Goal: Task Accomplishment & Management: Complete application form

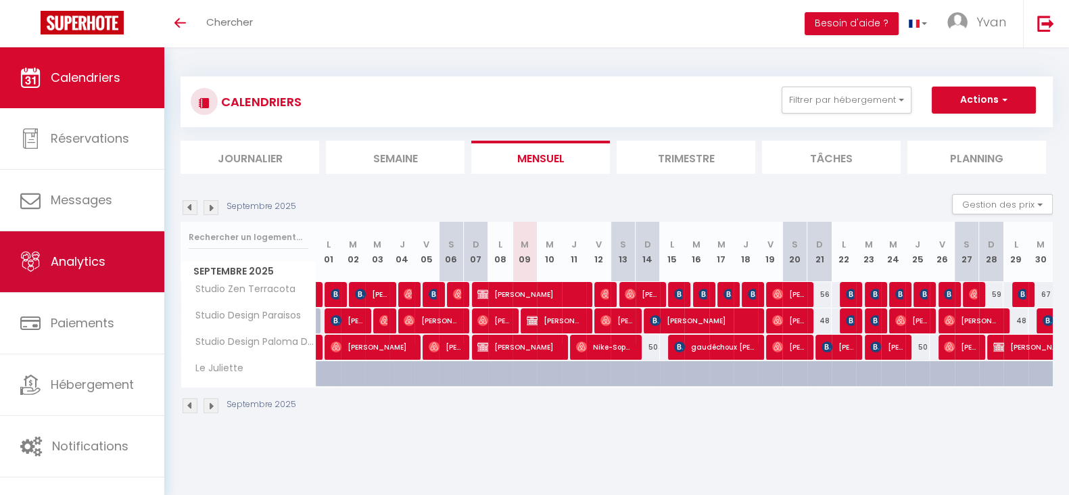
click at [61, 281] on link "Analytics" at bounding box center [82, 261] width 164 height 61
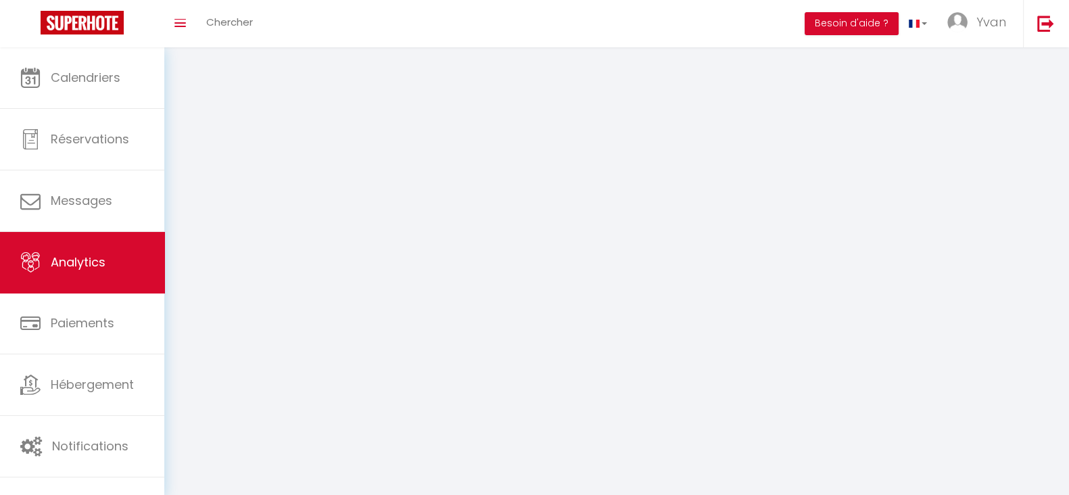
select select "2025"
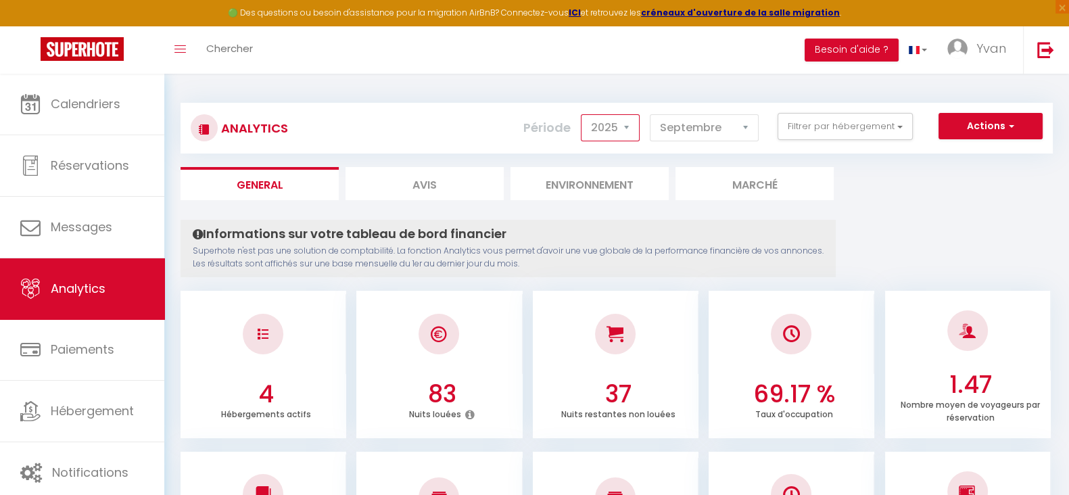
click at [615, 118] on select "2014 2015 2016 2017 2018 2019 2020 2021 2022 2023 2024 2025 2026 2027" at bounding box center [610, 127] width 59 height 27
click at [703, 133] on select "[PERSON_NAME] Mars [PERSON_NAME] Juin Juillet Août Septembre Octobre Novembre D…" at bounding box center [704, 127] width 109 height 27
select select "1"
click at [652, 114] on select "[PERSON_NAME] Mars [PERSON_NAME] Juin Juillet Août Septembre Octobre Novembre D…" at bounding box center [704, 127] width 109 height 27
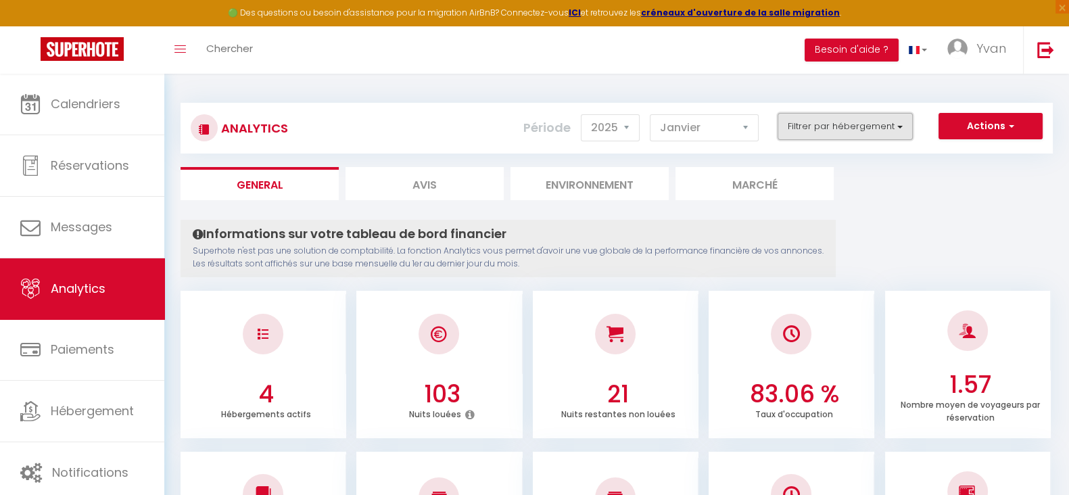
click at [840, 133] on button "Filtrer par hébergement" at bounding box center [845, 126] width 135 height 27
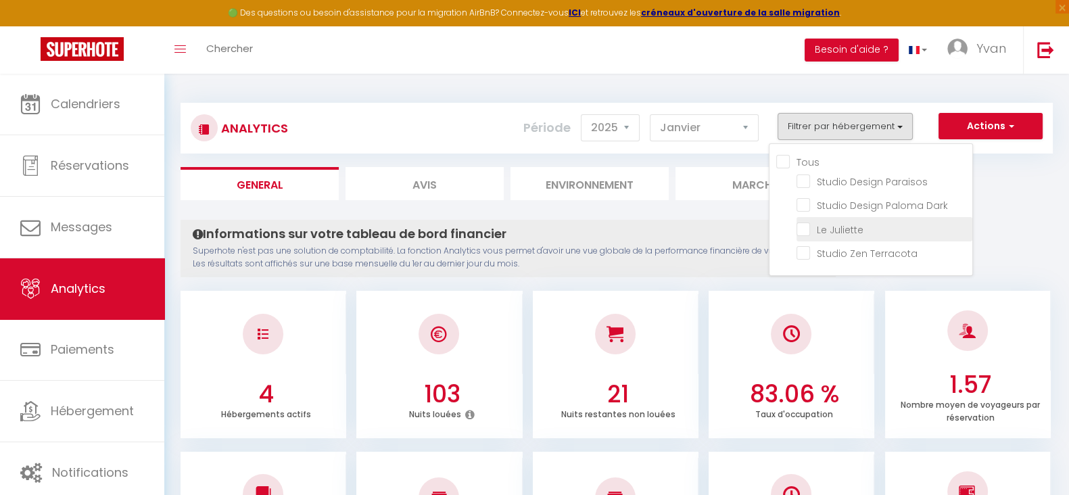
click at [805, 228] on Juliette "checkbox" at bounding box center [884, 228] width 176 height 14
checkbox Juliette "true"
checkbox Paraisos "false"
checkbox Dark "false"
checkbox Terracota "false"
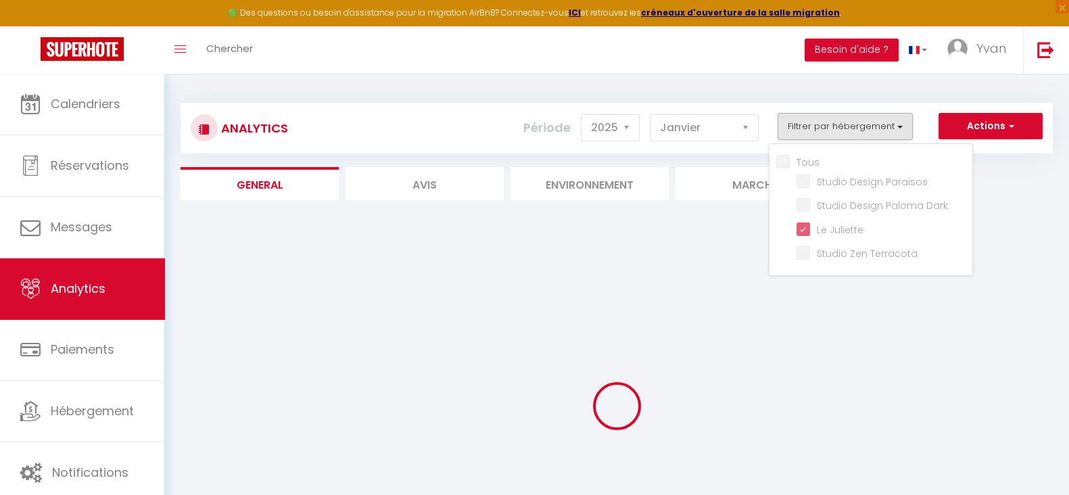
checkbox Paraisos "false"
checkbox Dark "false"
checkbox Terracota "false"
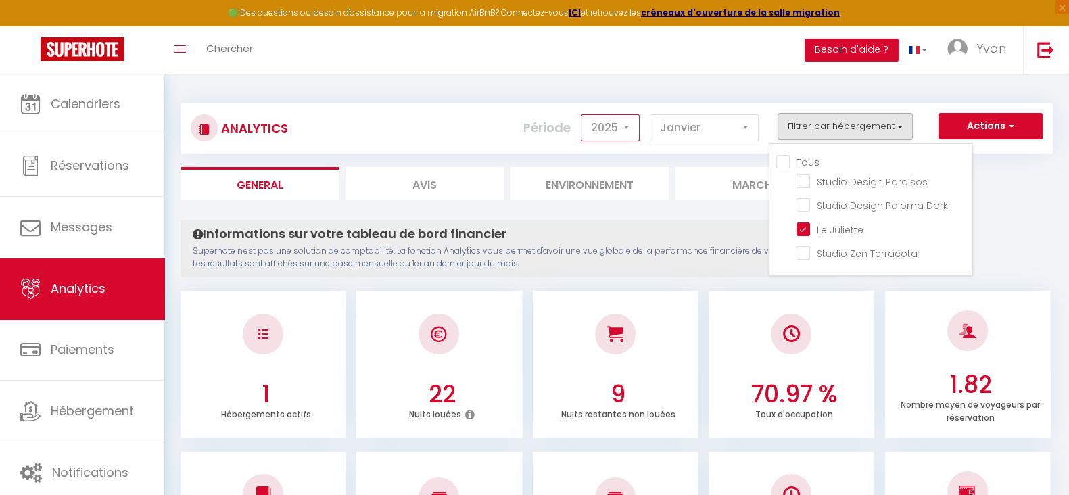
click at [616, 135] on select "2014 2015 2016 2017 2018 2019 2020 2021 2022 2023 2024 2025 2026 2027" at bounding box center [610, 127] width 59 height 27
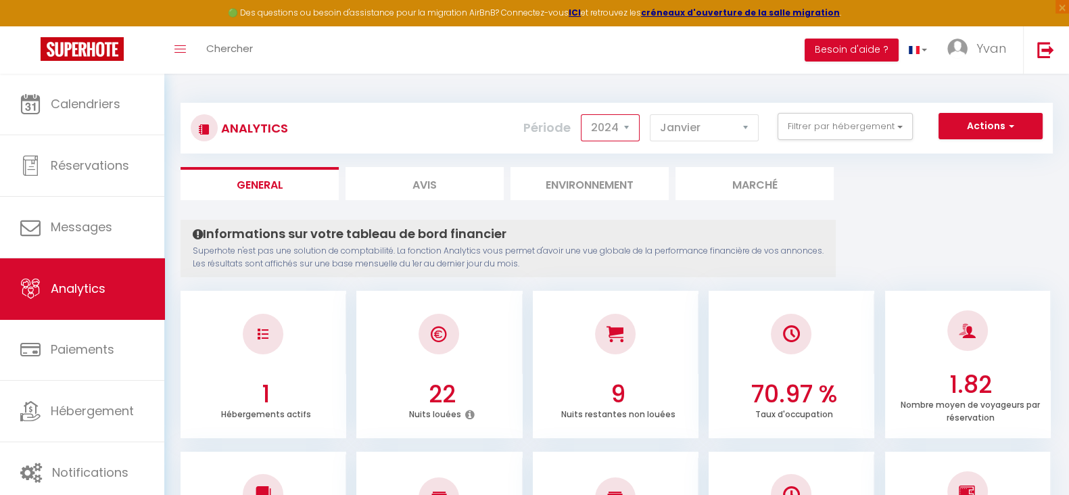
click at [585, 114] on select "2014 2015 2016 2017 2018 2019 2020 2021 2022 2023 2024 2025 2026 2027" at bounding box center [610, 127] width 59 height 27
click at [621, 128] on select "2014 2015 2016 2017 2018 2019 2020 2021 2022 2023 2024 2025 2026 2027" at bounding box center [610, 127] width 59 height 27
select select "2023"
click at [585, 114] on select "2014 2015 2016 2017 2018 2019 2020 2021 2022 2023 2024 2025 2026 2027" at bounding box center [610, 127] width 59 height 27
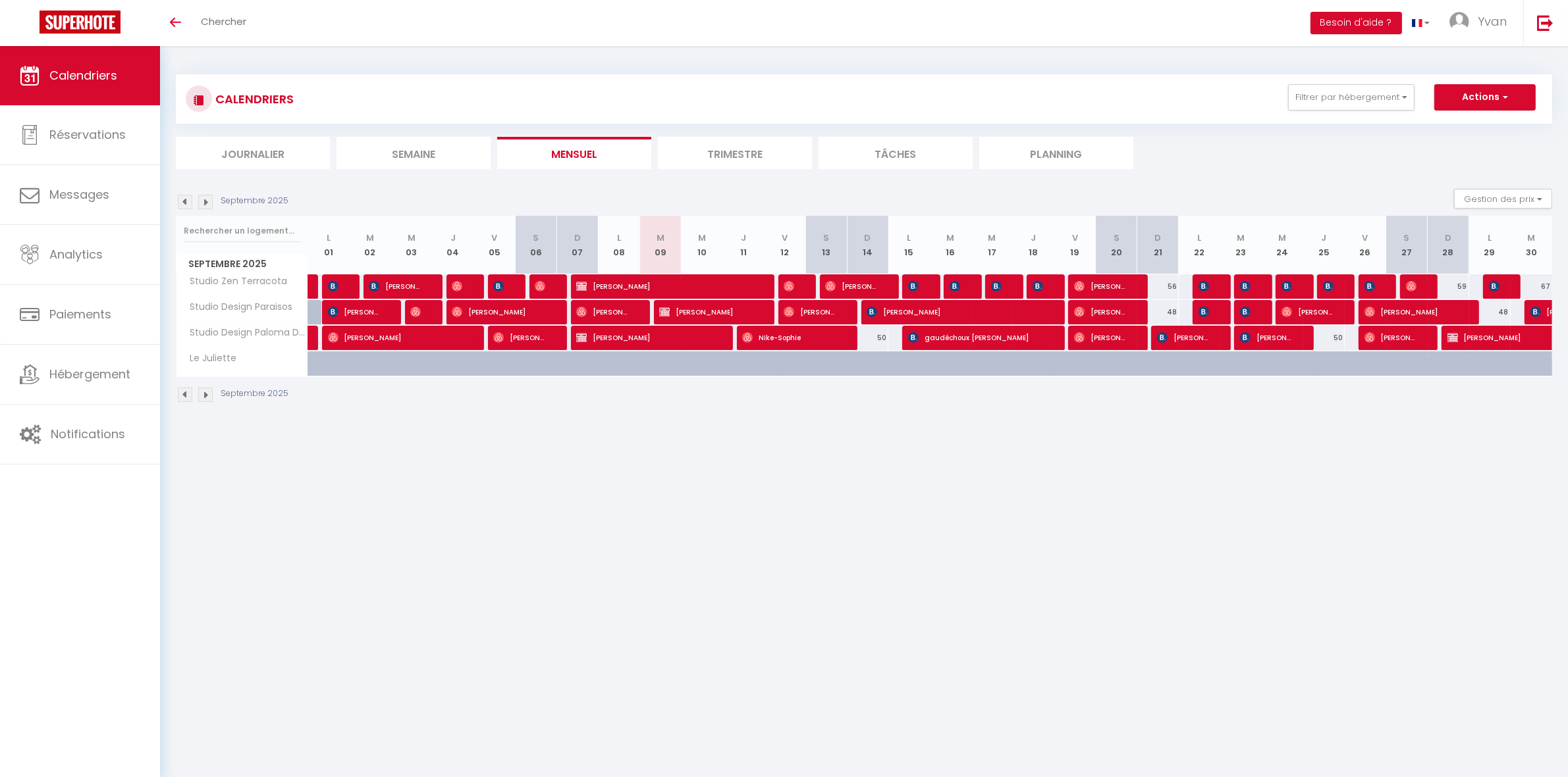
click at [181, 203] on img at bounding box center [185, 202] width 15 height 15
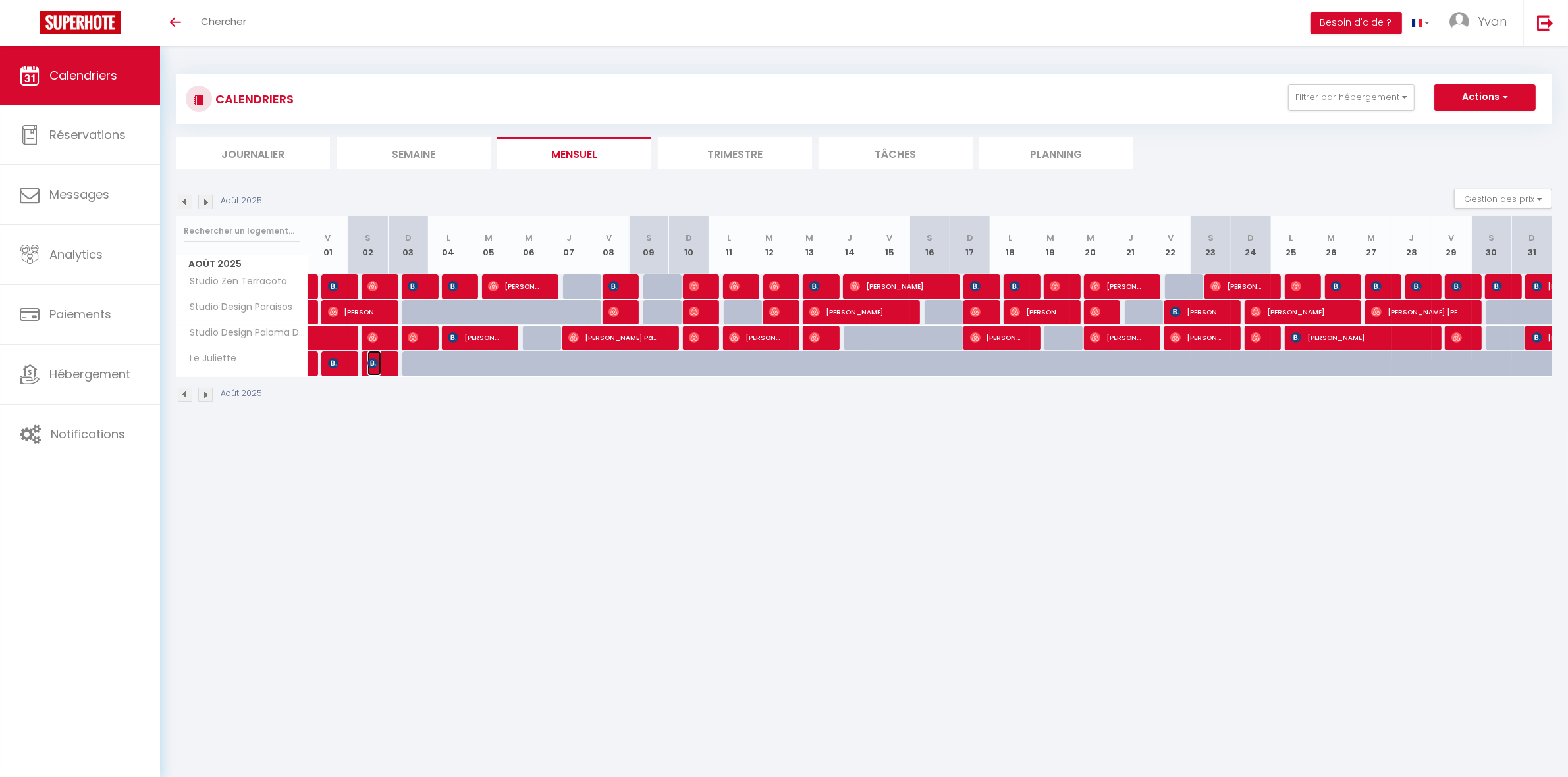
click at [381, 366] on span "[PERSON_NAME]" at bounding box center [374, 363] width 14 height 25
select select "OK"
select select "KO"
select select "0"
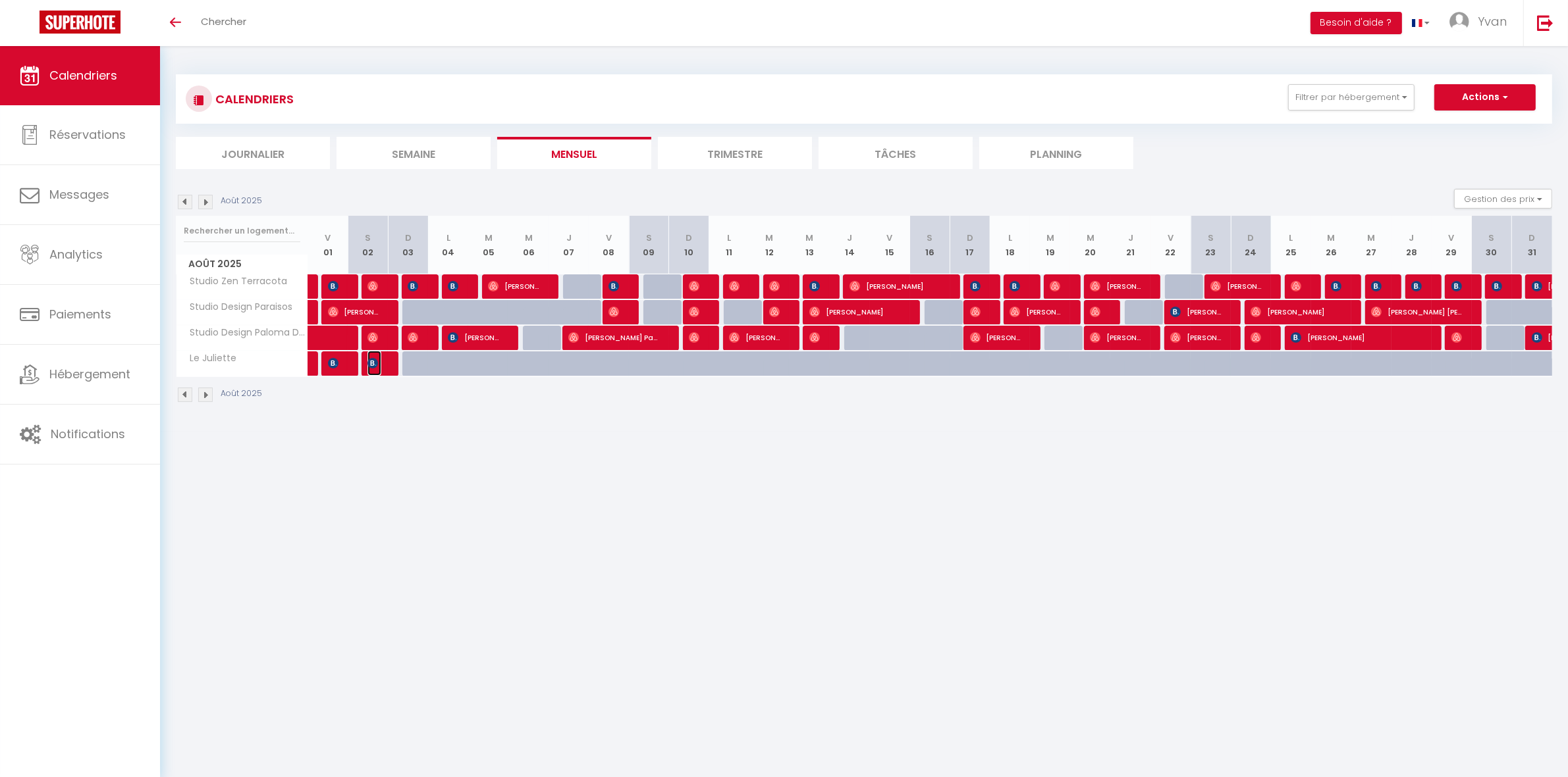
select select "1"
select select
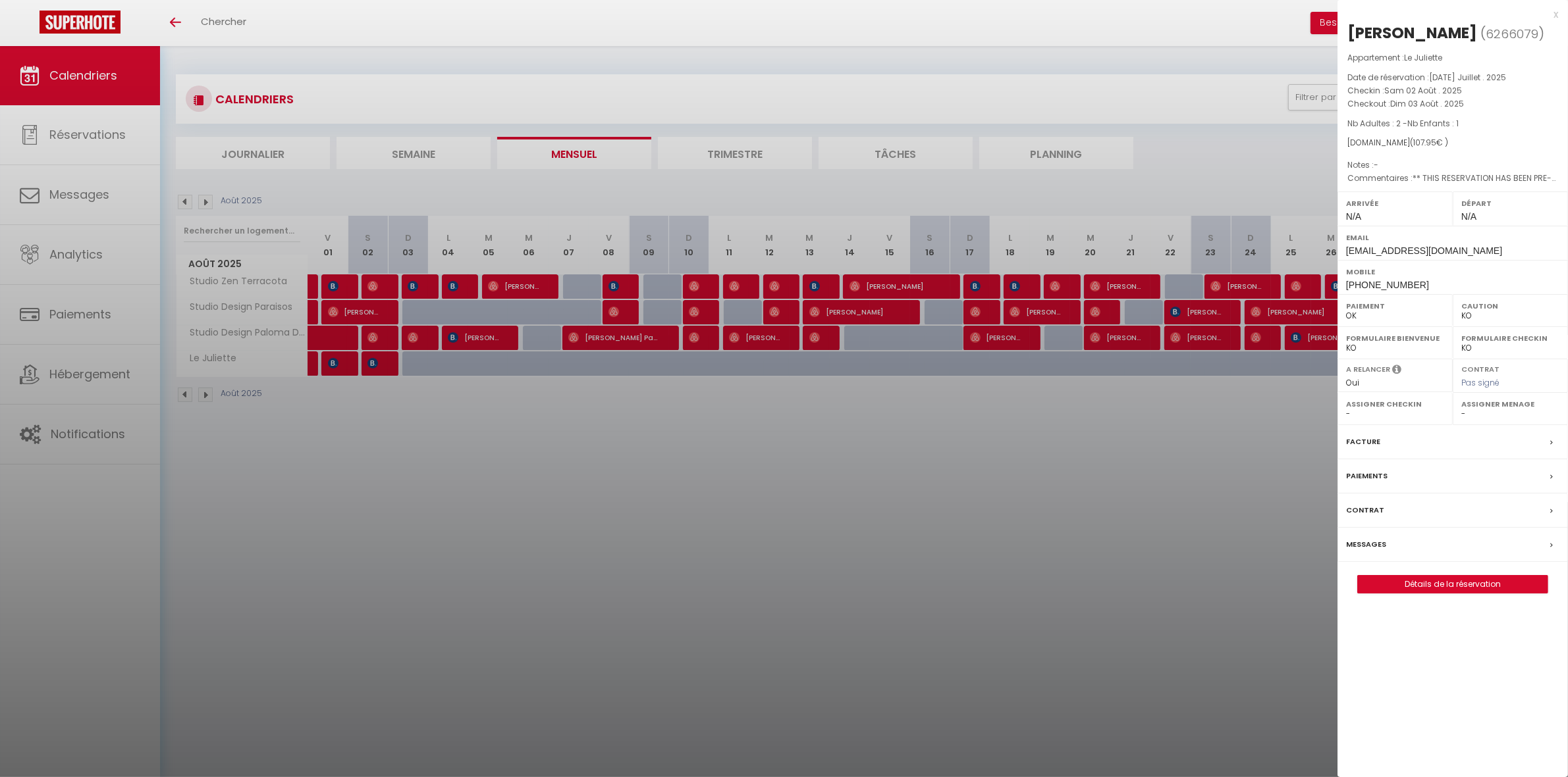
click at [883, 538] on div at bounding box center [784, 388] width 1568 height 777
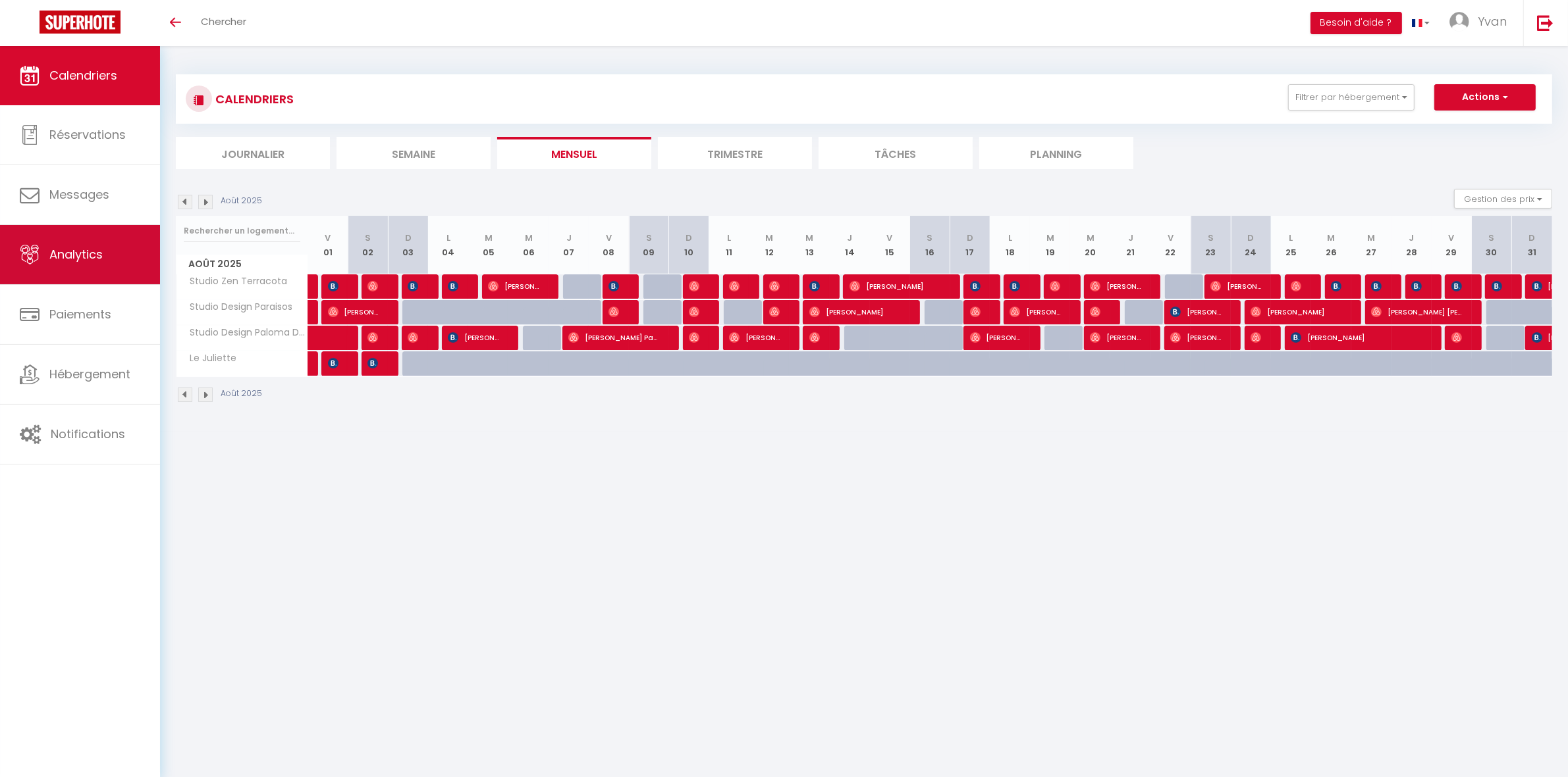
click at [64, 261] on span "Analytics" at bounding box center [76, 254] width 54 height 17
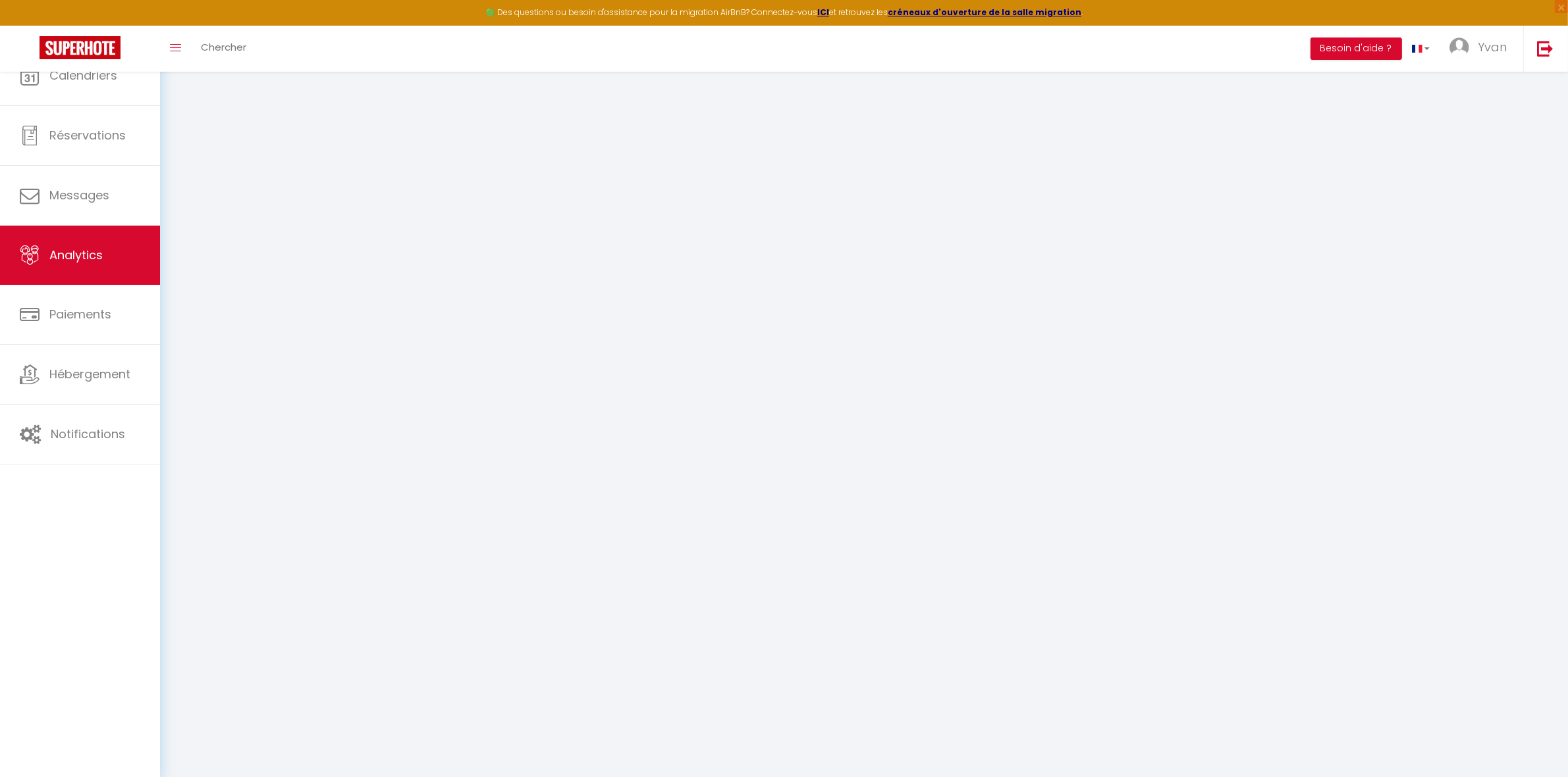
select select "2025"
select select "9"
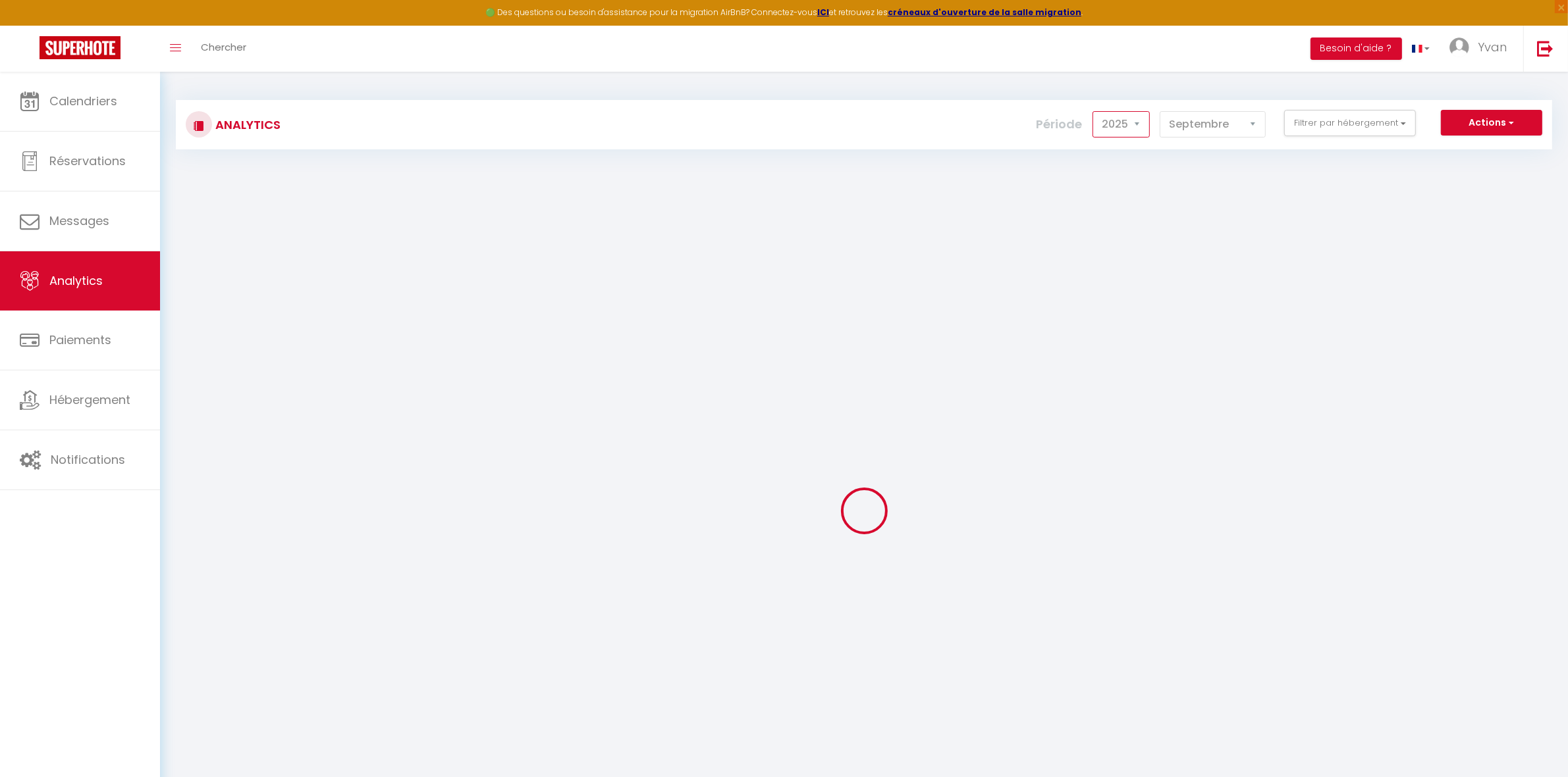
click at [1128, 123] on select "2014 2015 2016 2017 2018 2019 2020 2021 2022 2023 2024 2025 2026 2027" at bounding box center [1121, 124] width 57 height 26
select select "2024"
click at [1094, 111] on select "2014 2015 2016 2017 2018 2019 2020 2021 2022 2023 2024 2025 2026 2027" at bounding box center [1121, 124] width 57 height 26
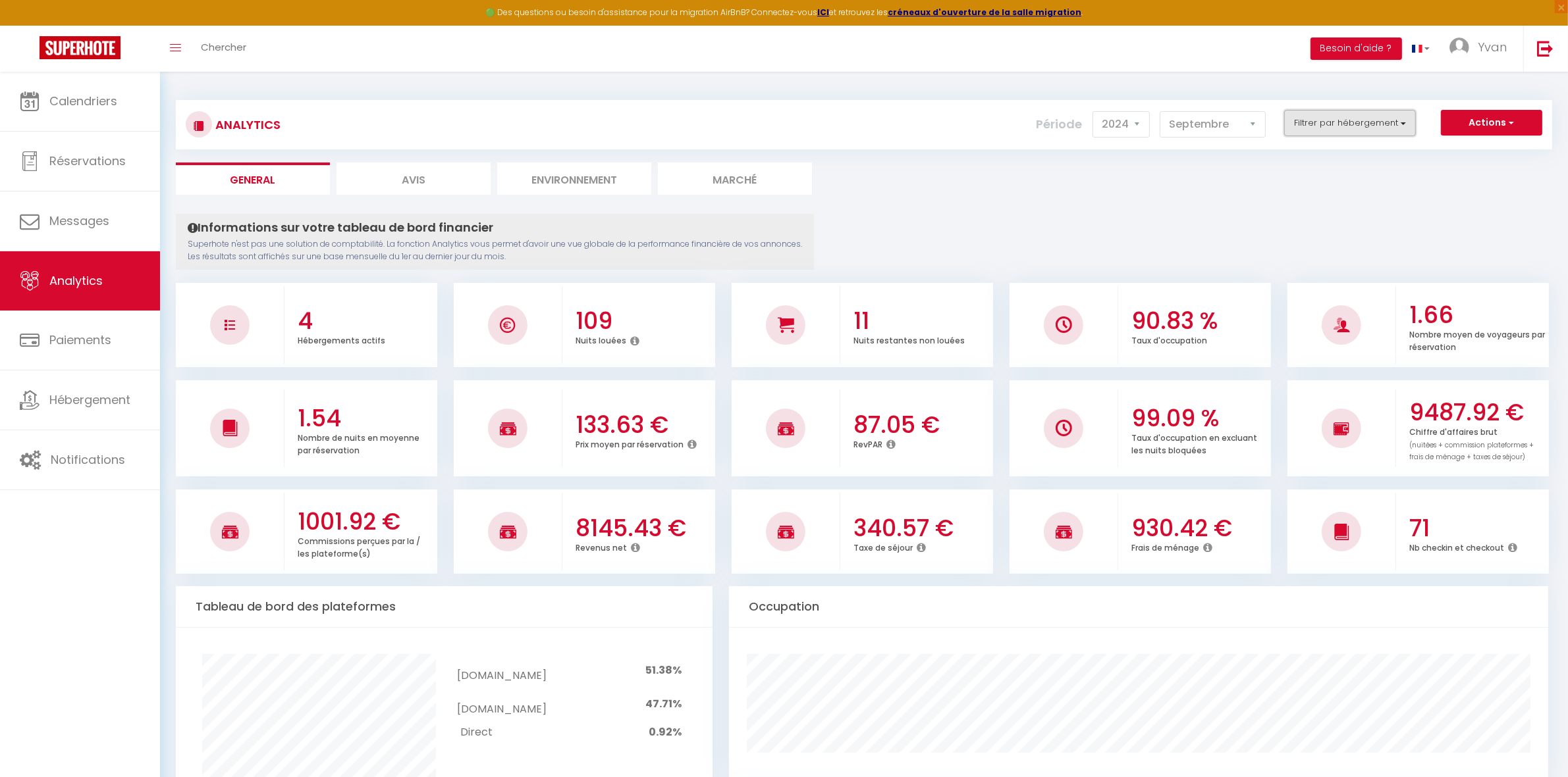
click at [1334, 113] on button "Filtrer par hébergement" at bounding box center [1349, 123] width 131 height 26
click at [1307, 227] on li "Le Juliette" at bounding box center [1388, 223] width 171 height 23
click at [1358, 126] on button "Filtrer par hébergement" at bounding box center [1349, 123] width 131 height 26
click at [1311, 225] on Juliette "checkbox" at bounding box center [1388, 222] width 171 height 14
checkbox Juliette "true"
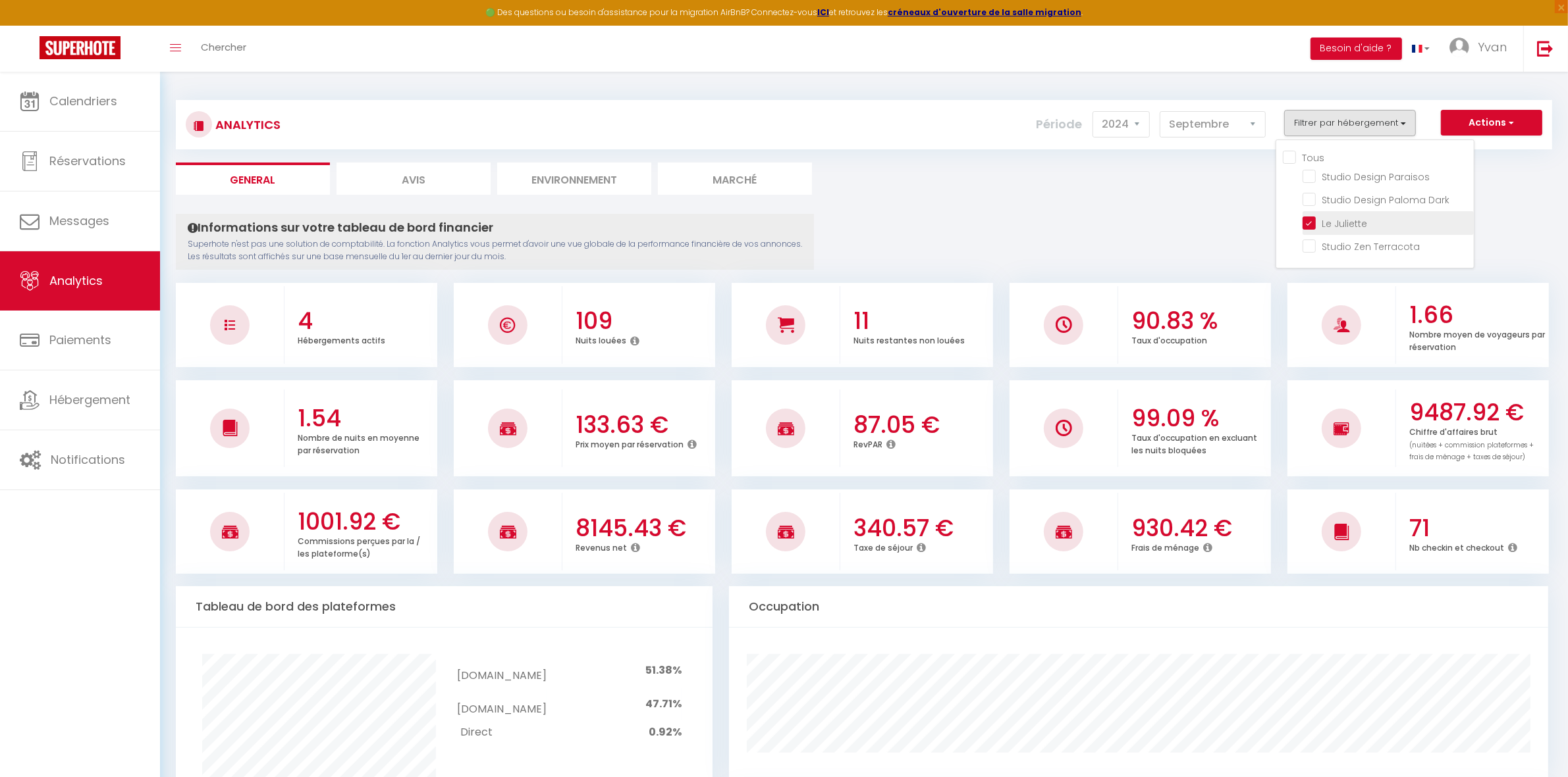
checkbox Paraisos "false"
checkbox Dark "false"
checkbox Terracota "false"
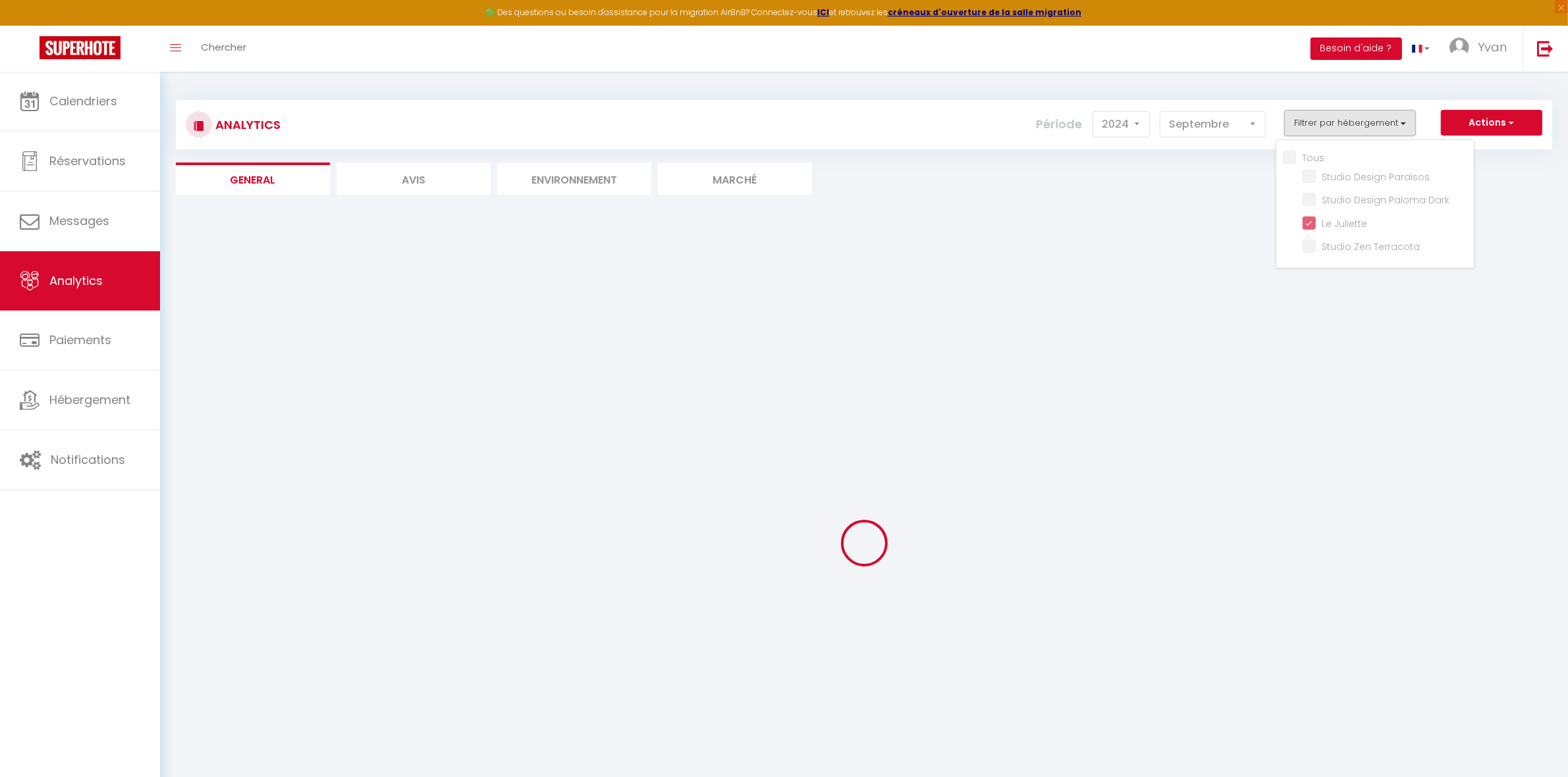
checkbox Paraisos "false"
checkbox Dark "false"
checkbox Terracota "false"
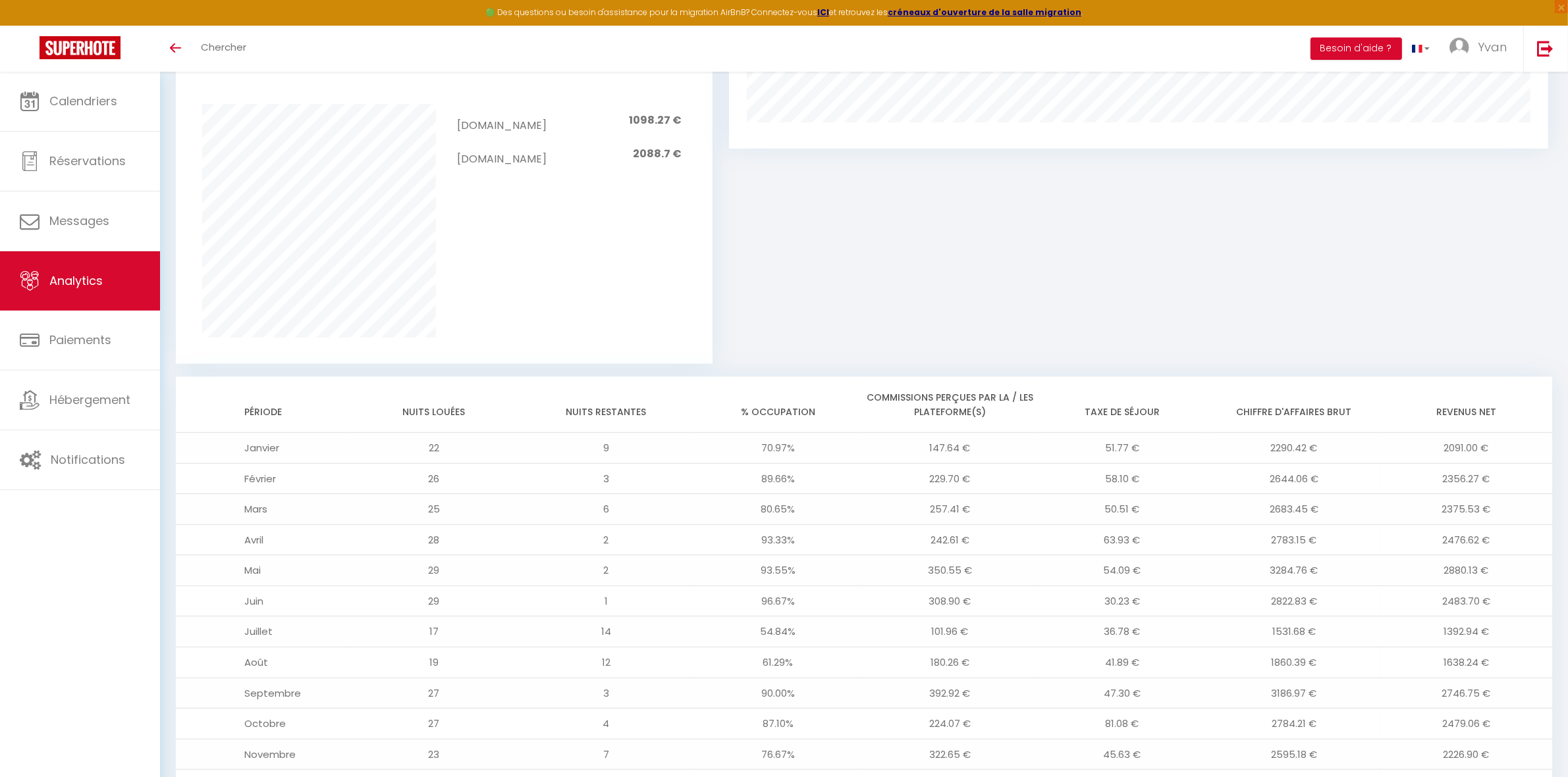
scroll to position [940, 0]
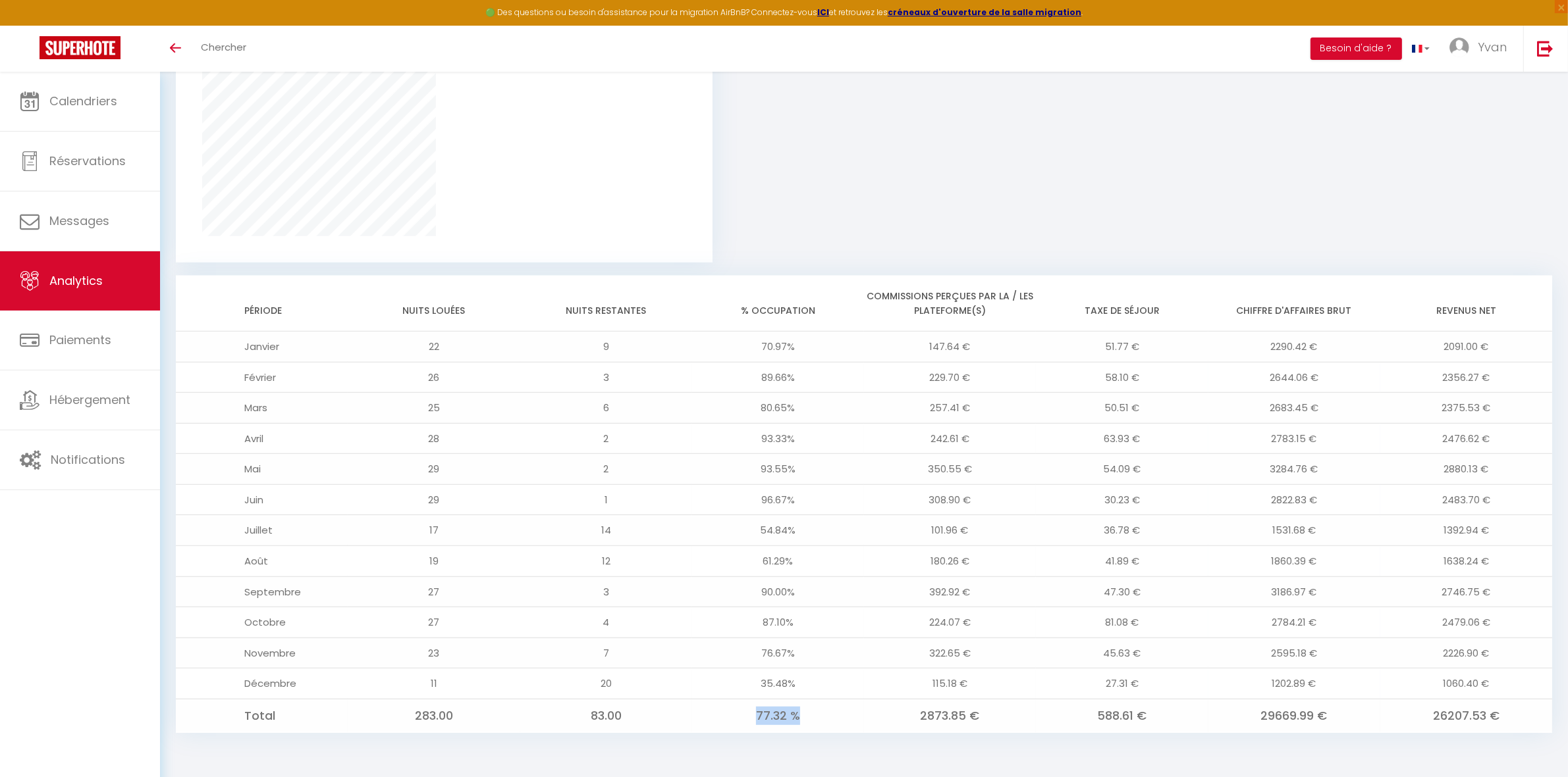
drag, startPoint x: 756, startPoint y: 722, endPoint x: 806, endPoint y: 720, distance: 50.0
click at [806, 720] on td "77.32 %" at bounding box center [778, 716] width 171 height 33
copy td "77.32 %"
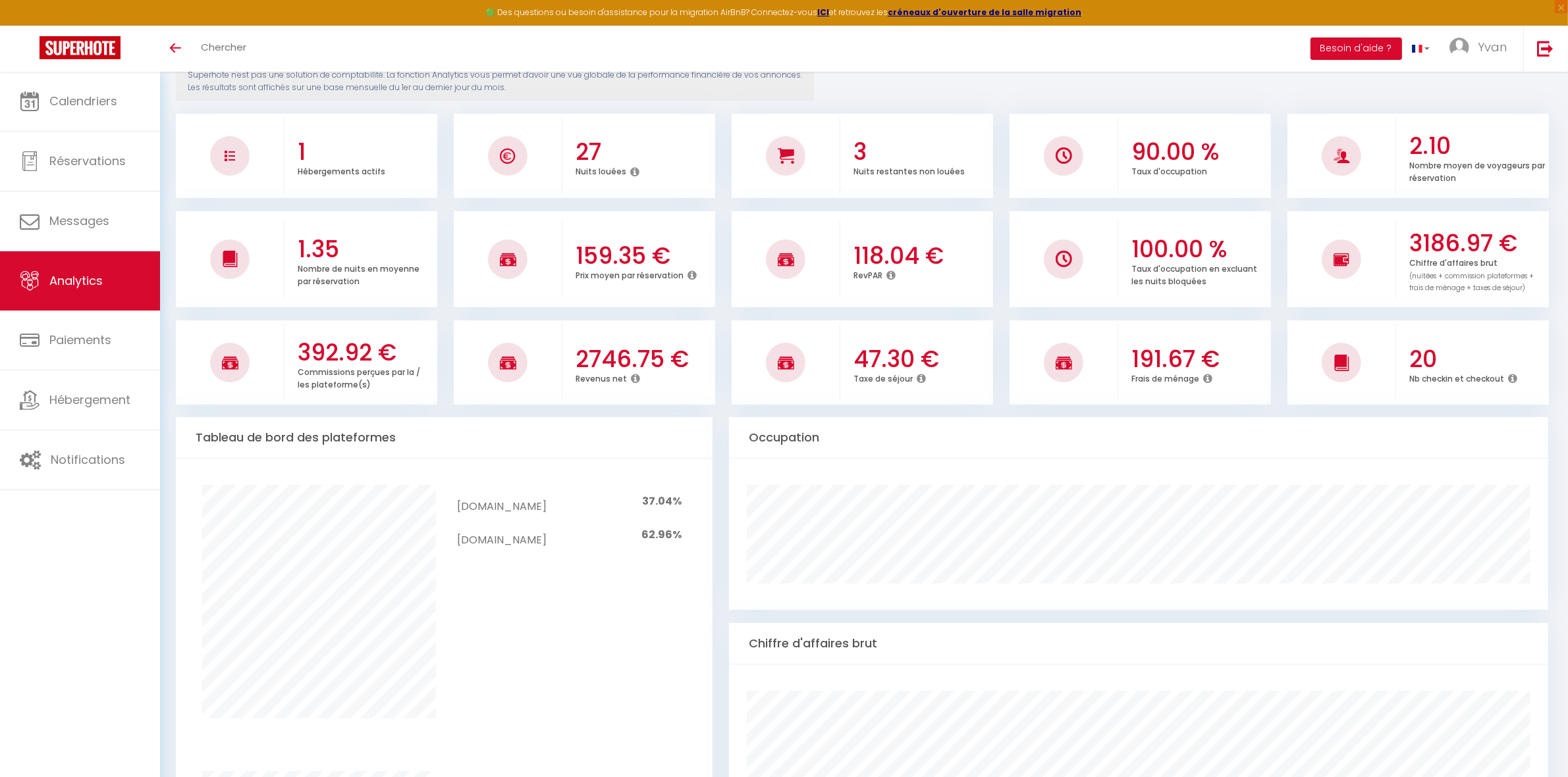
scroll to position [0, 0]
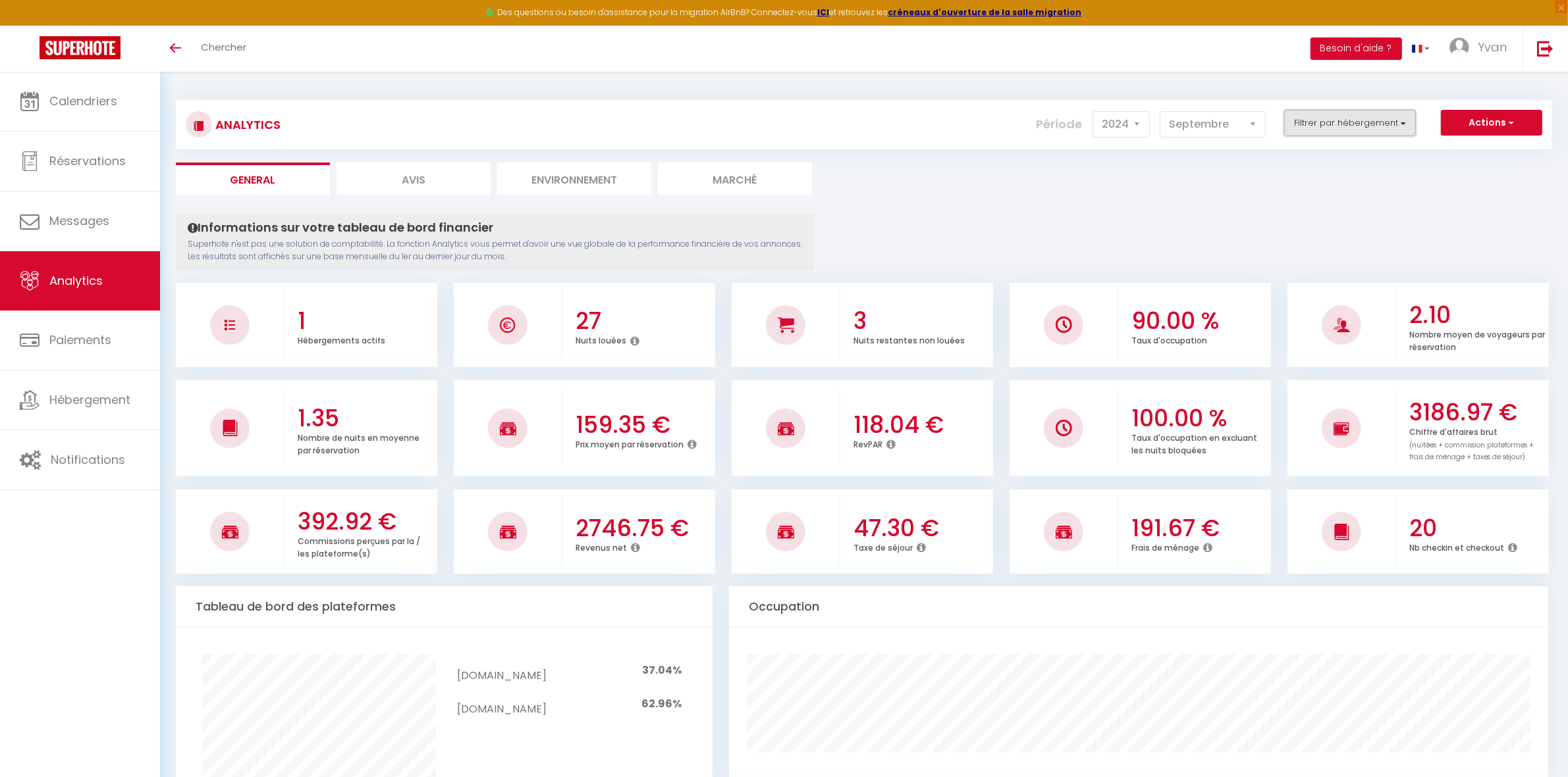
click at [1349, 125] on button "Filtrer par hébergement" at bounding box center [1349, 123] width 131 height 26
click at [1134, 129] on select "2014 2015 2016 2017 2018 2019 2020 2021 2022 2023 2024 2025 2026 2027" at bounding box center [1121, 124] width 57 height 26
select select "2023"
click at [1094, 111] on select "2014 2015 2016 2017 2018 2019 2020 2021 2022 2023 2024 2025 2026 2027" at bounding box center [1121, 124] width 57 height 26
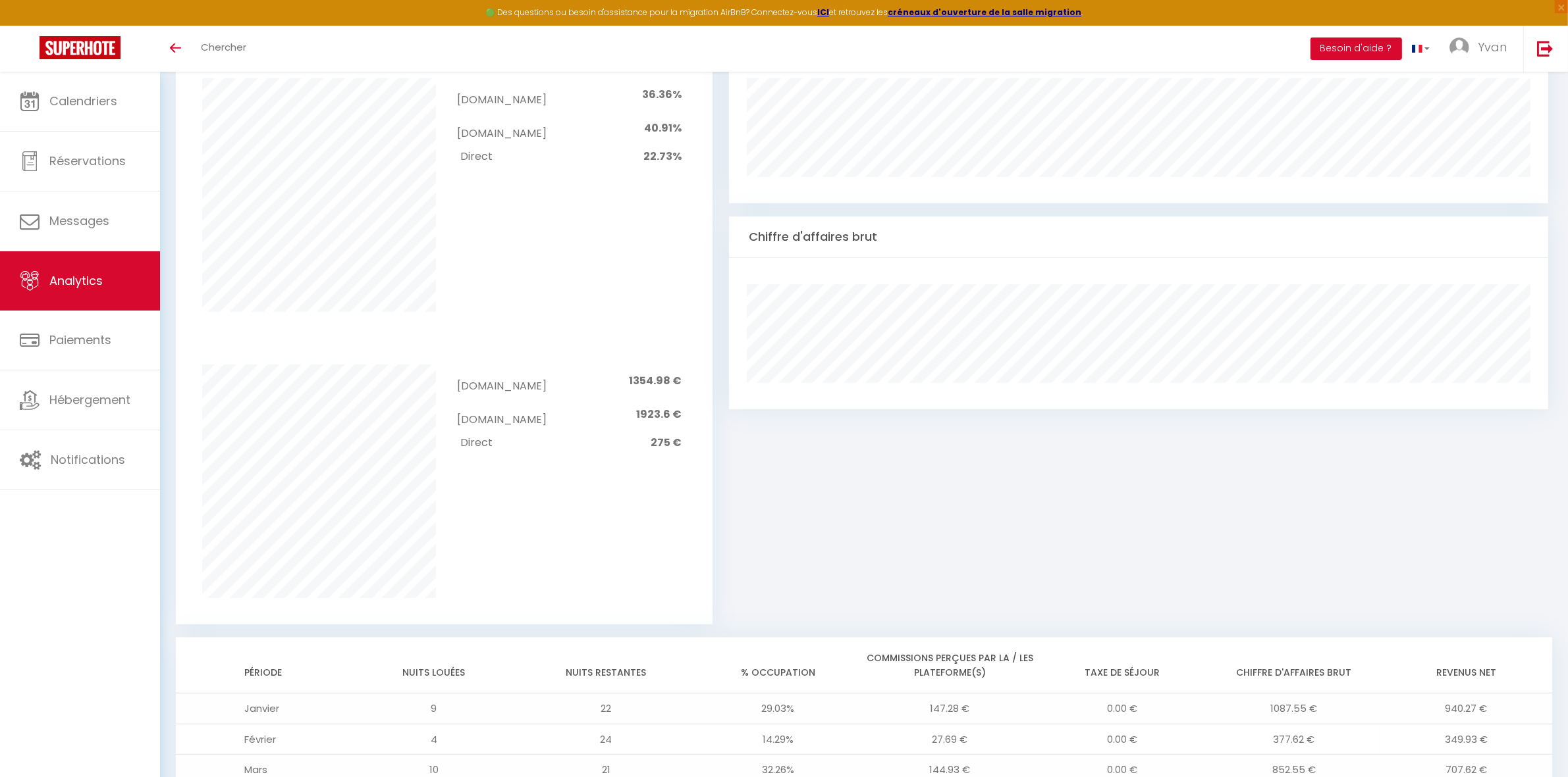
scroll to position [940, 0]
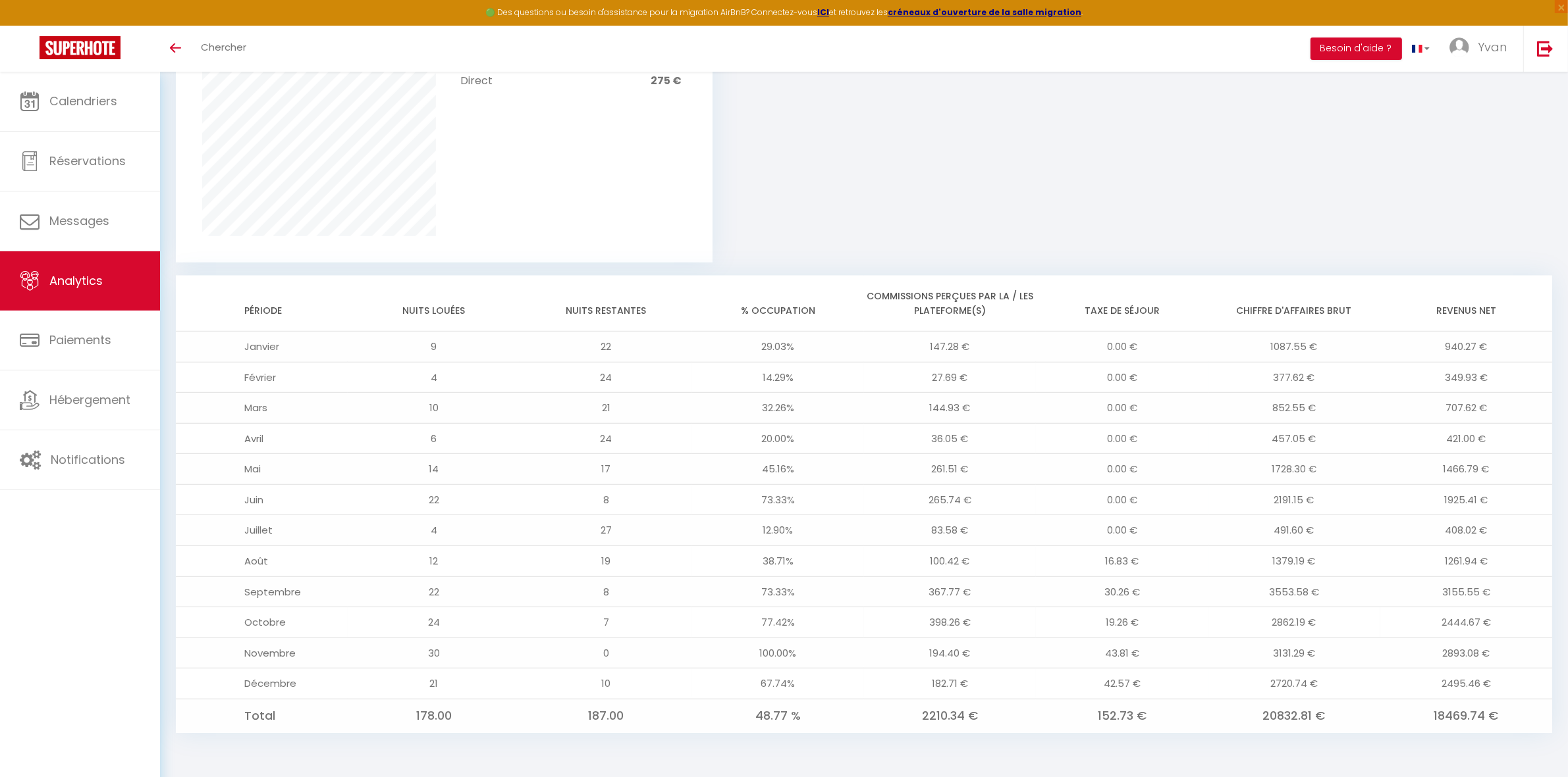
drag, startPoint x: 1512, startPoint y: 584, endPoint x: 221, endPoint y: 615, distance: 1291.4
click at [221, 615] on tbody "Janvier 9 22 29.03% 147.28 € 0.00 € 1087.55 € 940.27 € Février 4 24 14.29% 27.6…" at bounding box center [864, 533] width 1376 height 401
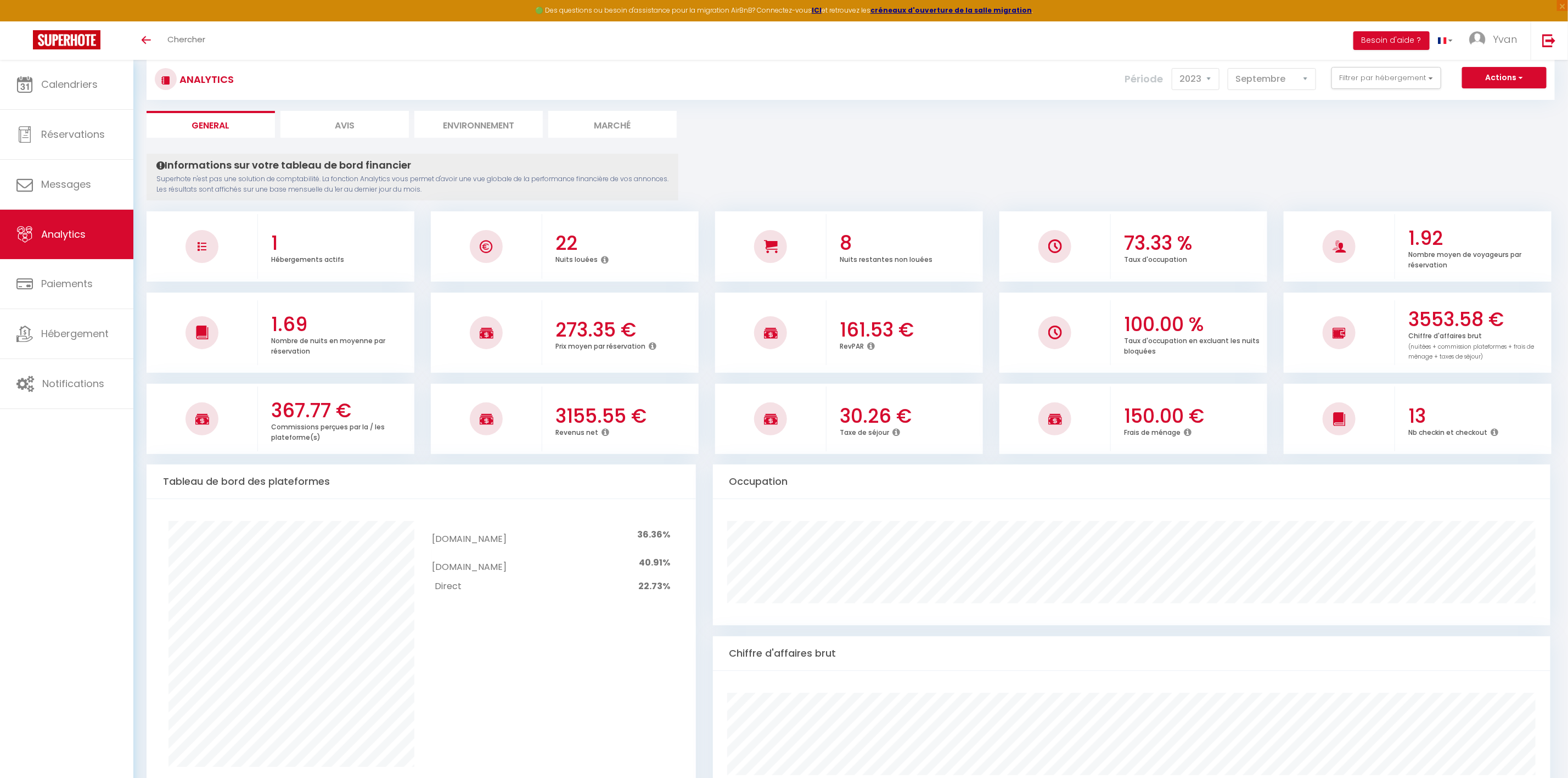
scroll to position [0, 0]
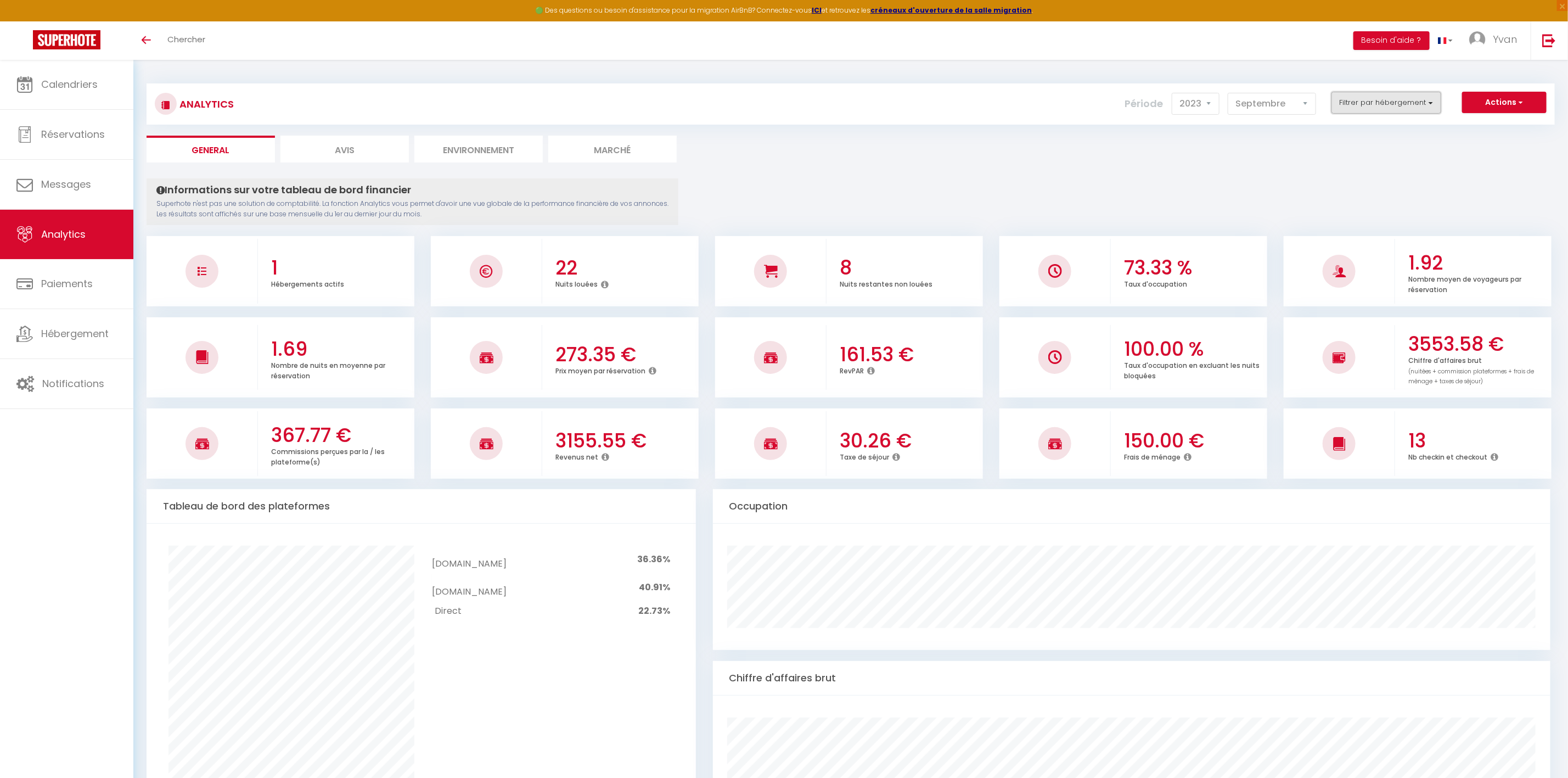
click at [1306, 106] on button "Filtrer par hébergement" at bounding box center [1385, 102] width 110 height 22
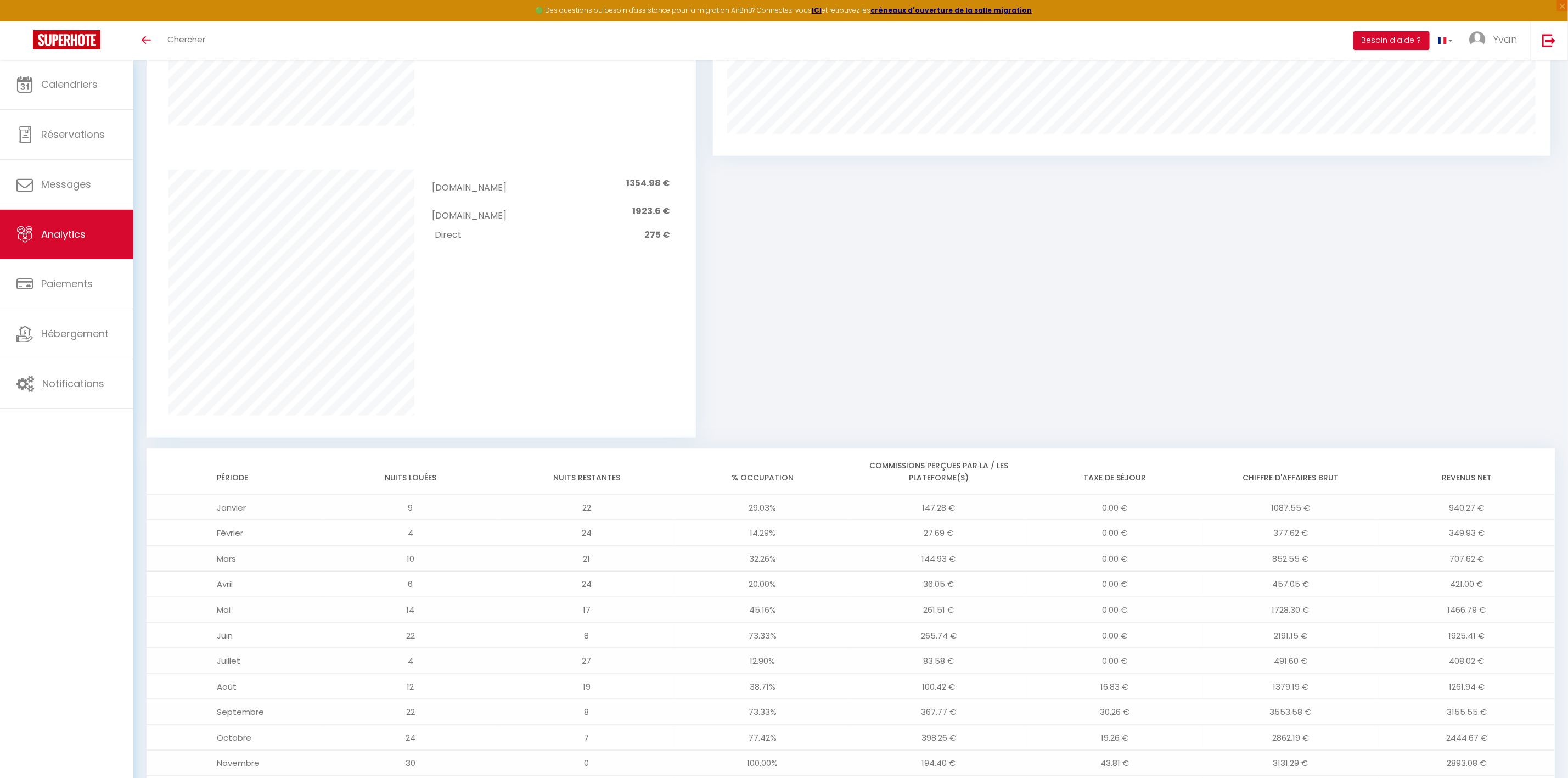
scroll to position [760, 0]
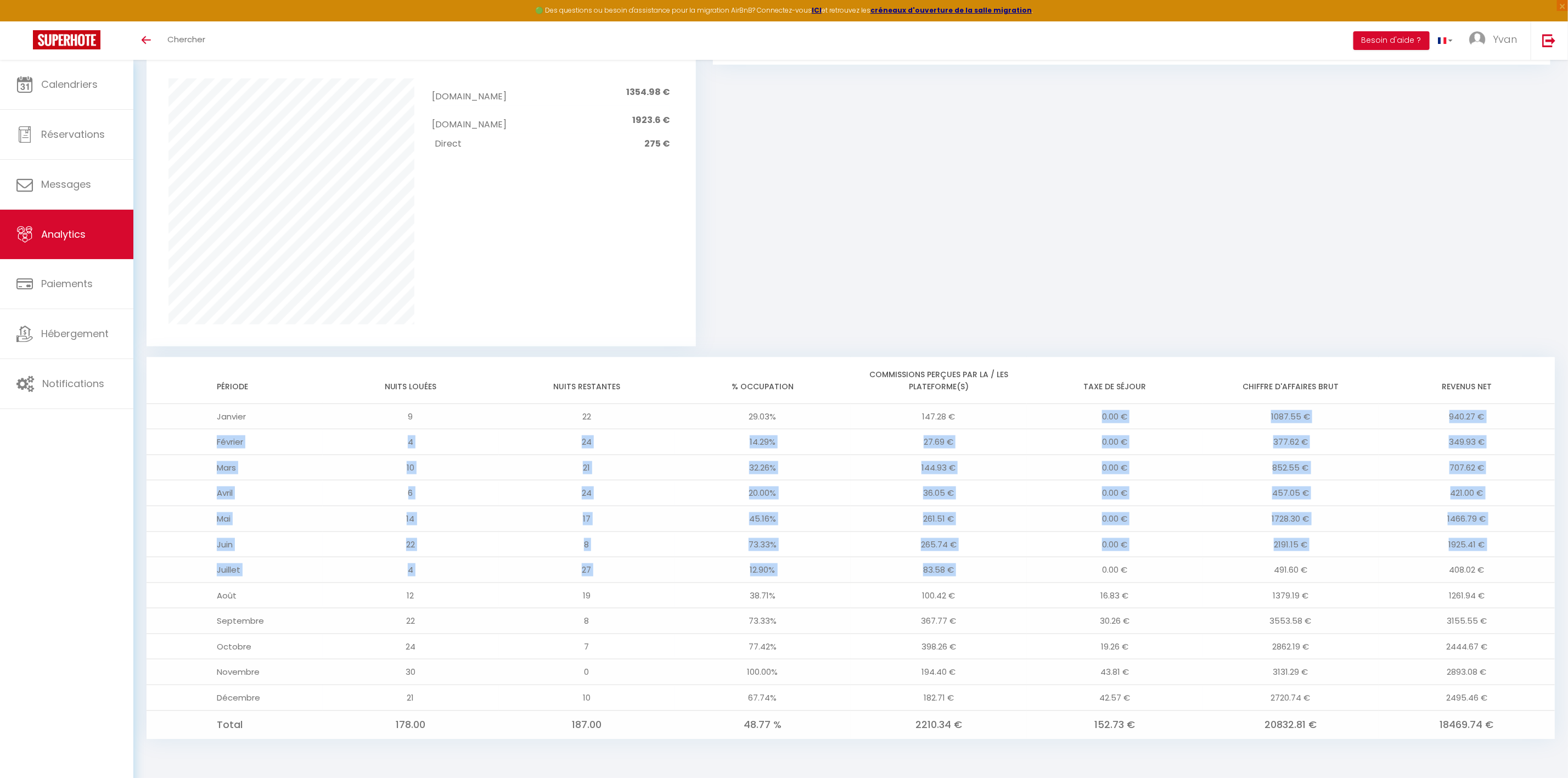
drag, startPoint x: 1099, startPoint y: 414, endPoint x: 1092, endPoint y: 564, distance: 150.2
click at [1103, 579] on tbody "Janvier 9 22 29.03% 147.28 € 0.00 € 1087.55 € 940.27 € Février 4 24 14.29% 27.6…" at bounding box center [851, 571] width 1408 height 335
click at [1079, 557] on td "0.00 €" at bounding box center [1114, 570] width 176 height 26
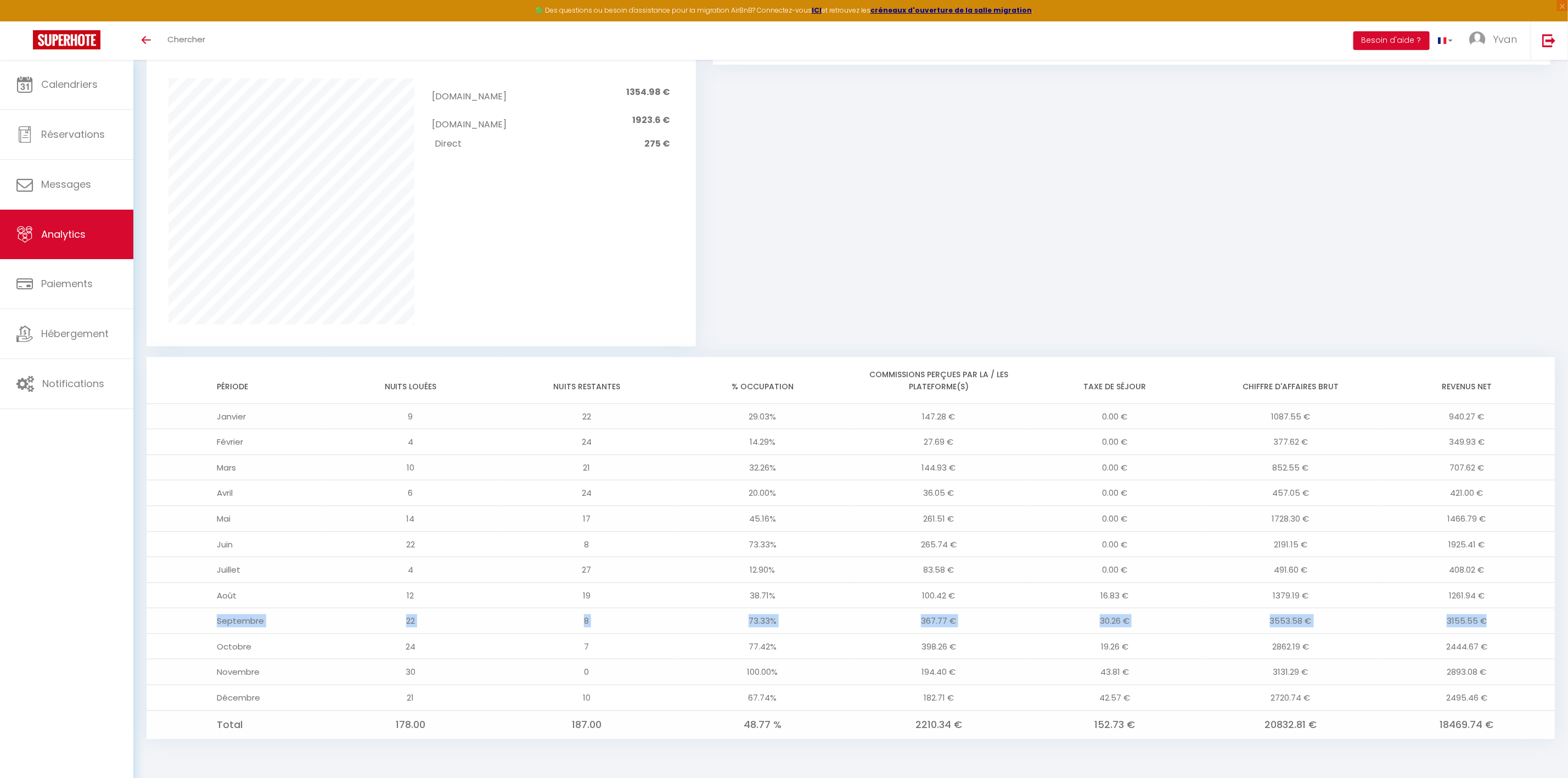
drag, startPoint x: 1493, startPoint y: 621, endPoint x: 184, endPoint y: 618, distance: 1309.0
click at [184, 618] on tr "Septembre 22 8 73.33% 367.77 € 30.26 € 3553.58 € 3155.55 €" at bounding box center [851, 621] width 1408 height 26
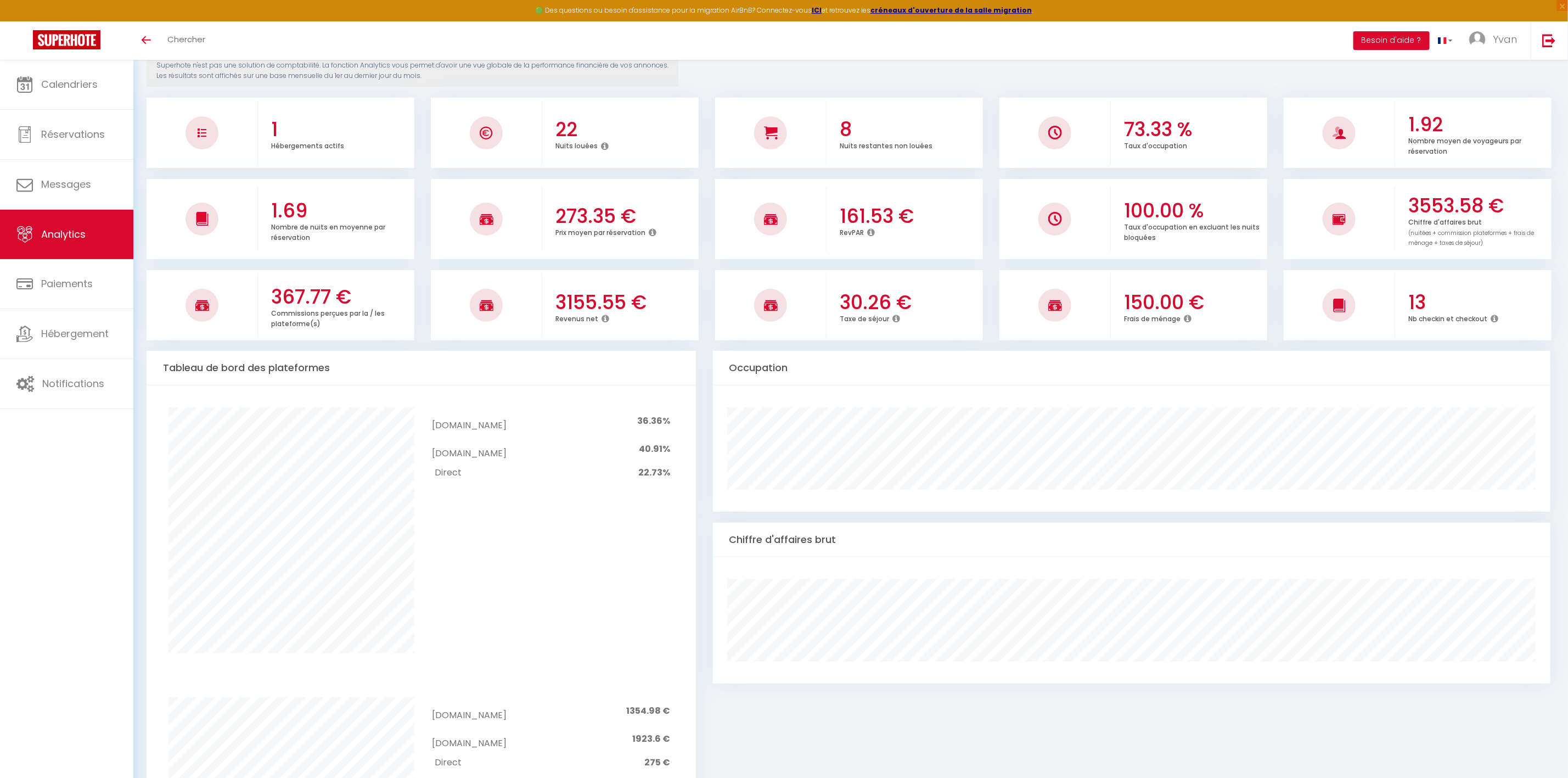
scroll to position [0, 0]
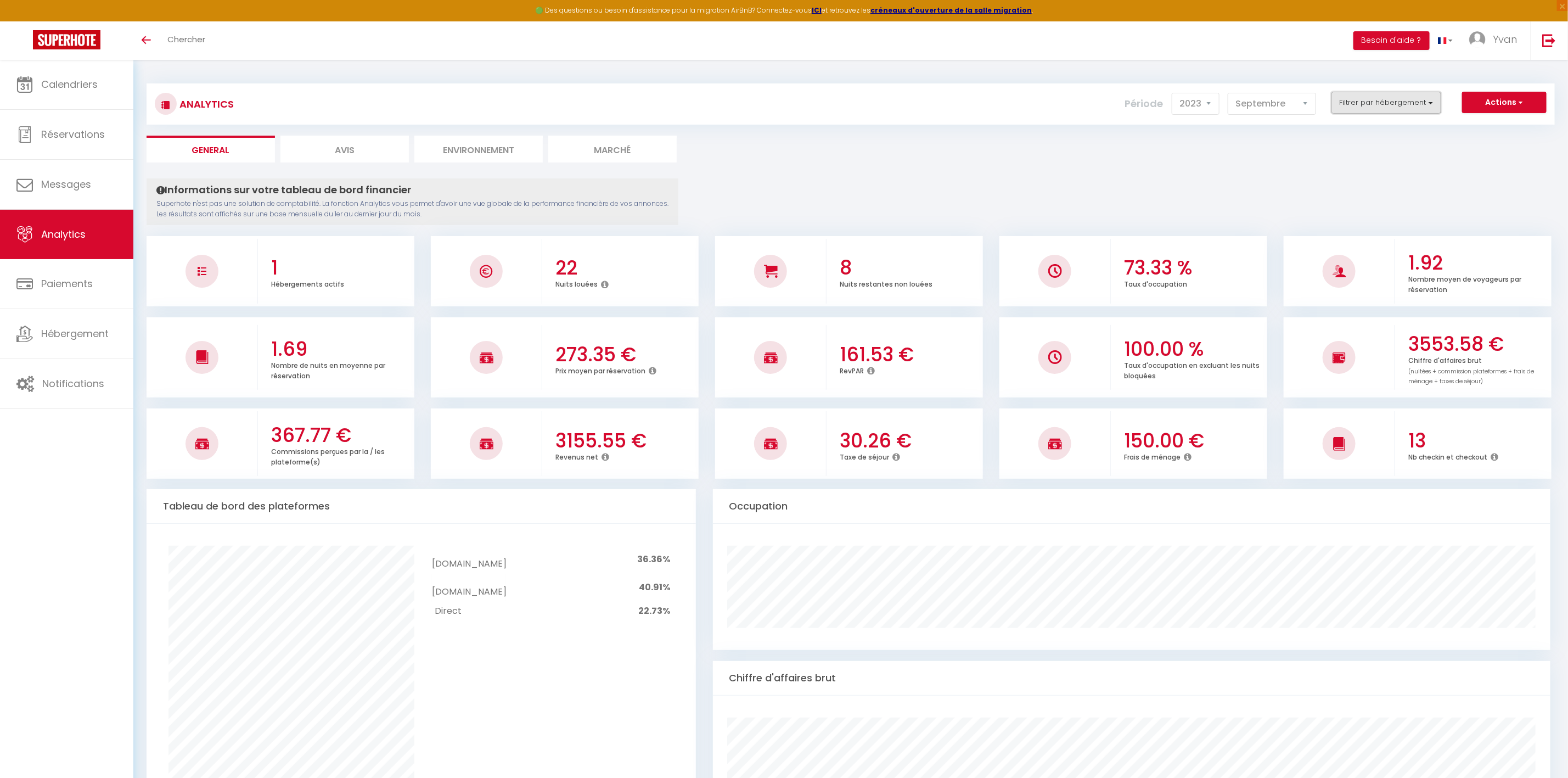
click at [1306, 109] on button "Filtrer par hébergement" at bounding box center [1385, 102] width 110 height 22
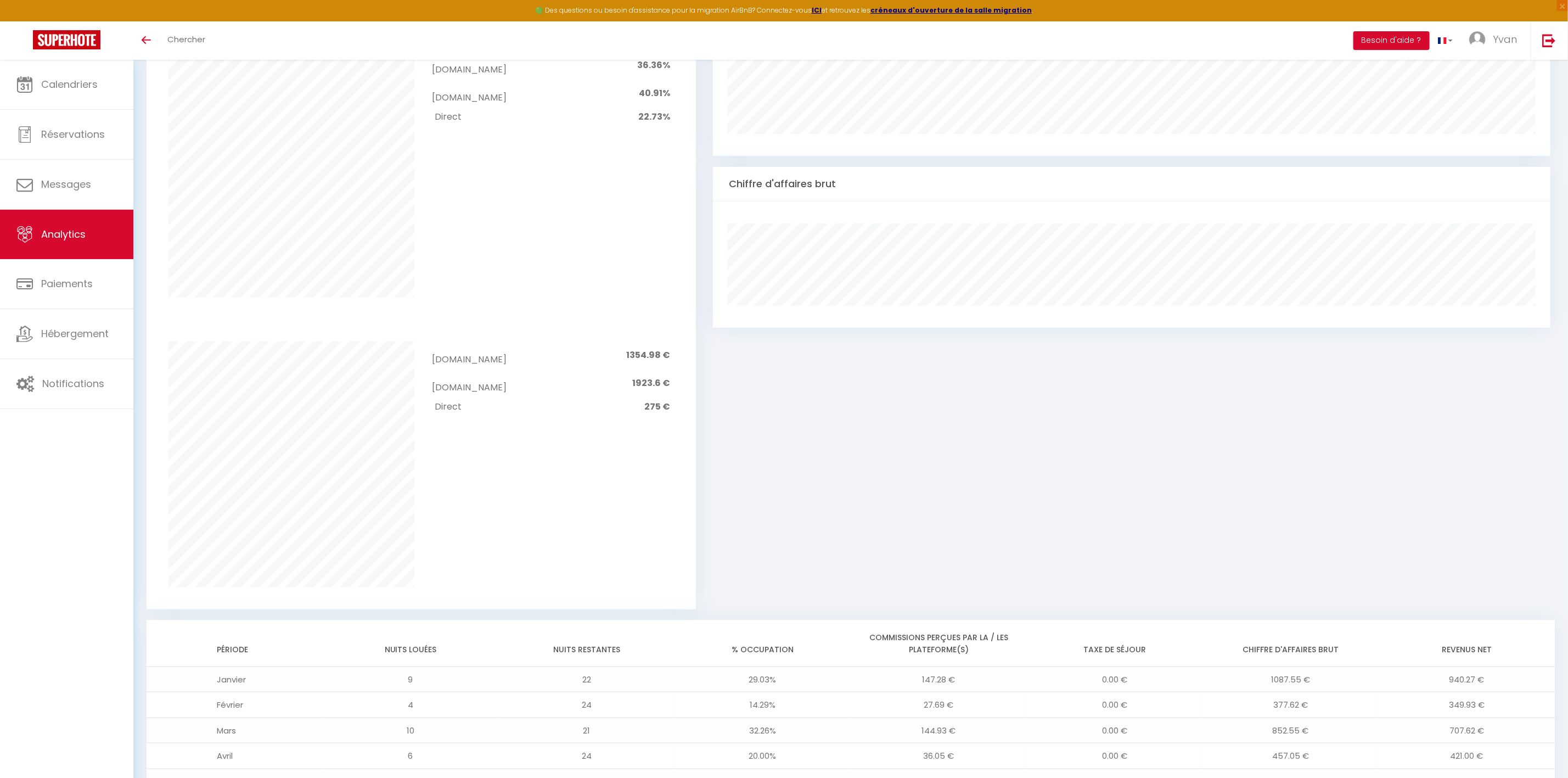
scroll to position [760, 0]
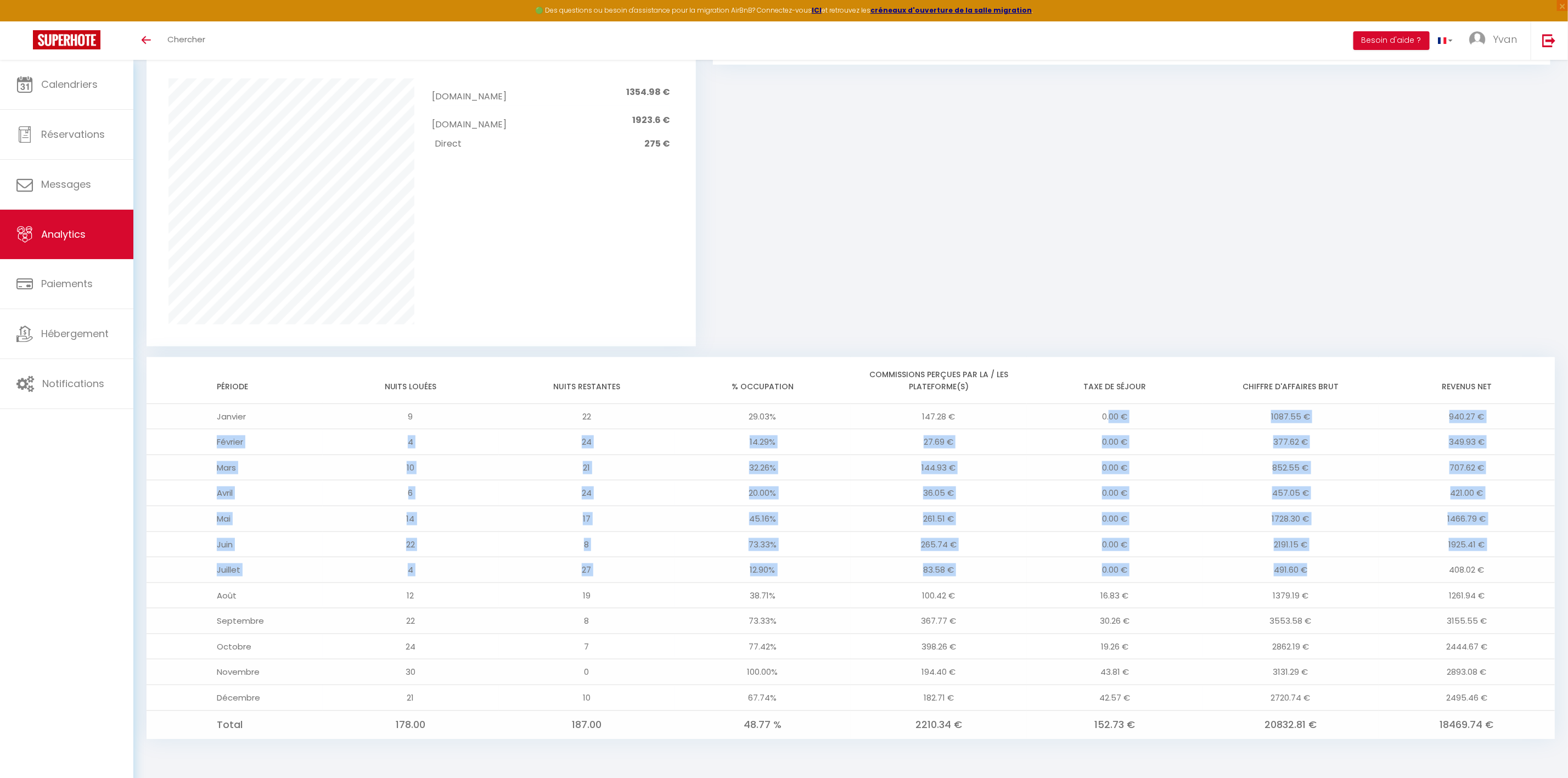
drag, startPoint x: 1109, startPoint y: 402, endPoint x: 1347, endPoint y: 562, distance: 286.8
click at [1306, 562] on tbody "Janvier 9 22 29.03% 147.28 € 0.00 € 1087.55 € 940.27 € Février 4 24 14.29% 27.6…" at bounding box center [851, 571] width 1408 height 335
click at [1306, 562] on td "491.60 €" at bounding box center [1290, 570] width 176 height 26
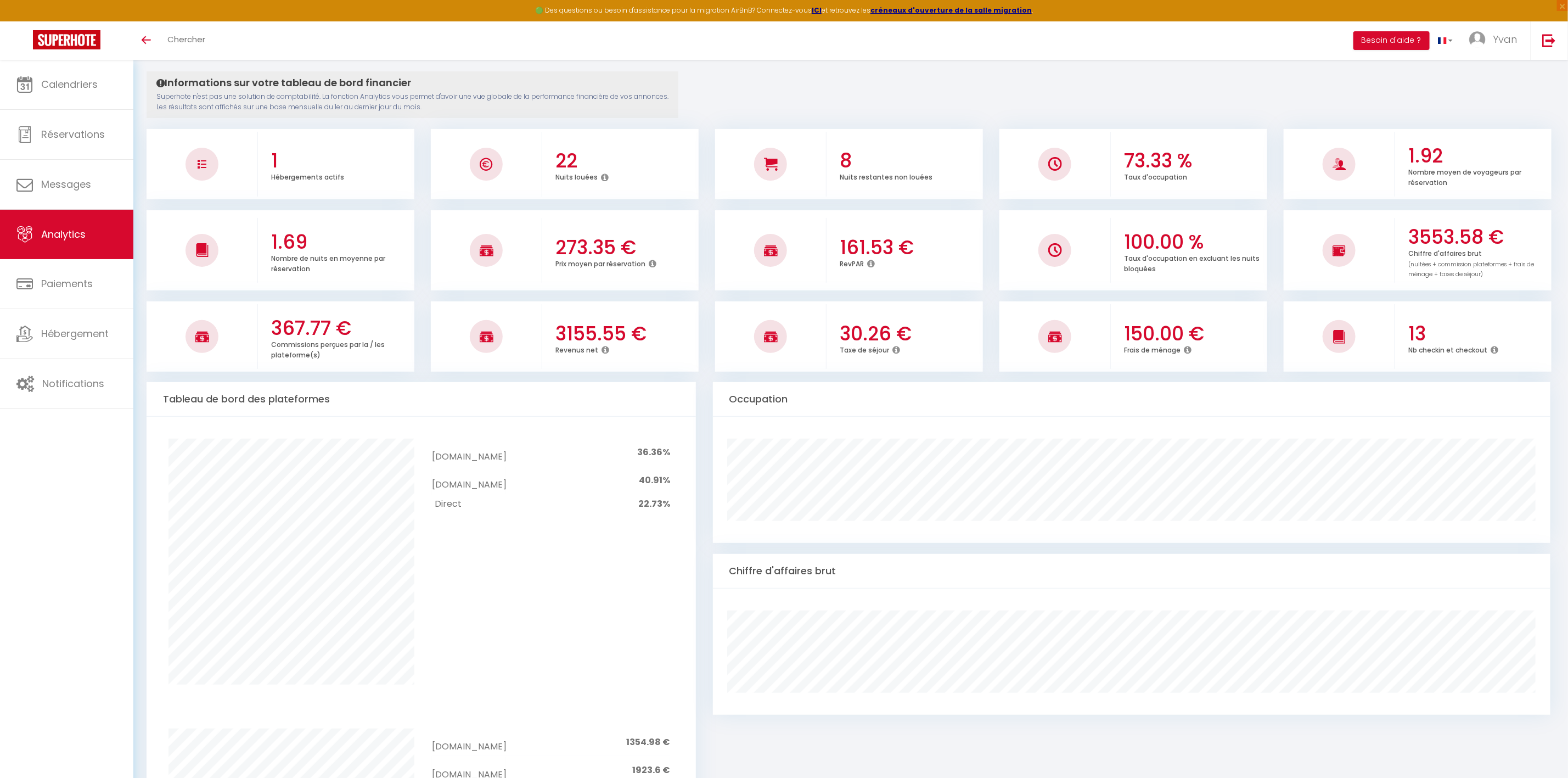
scroll to position [0, 0]
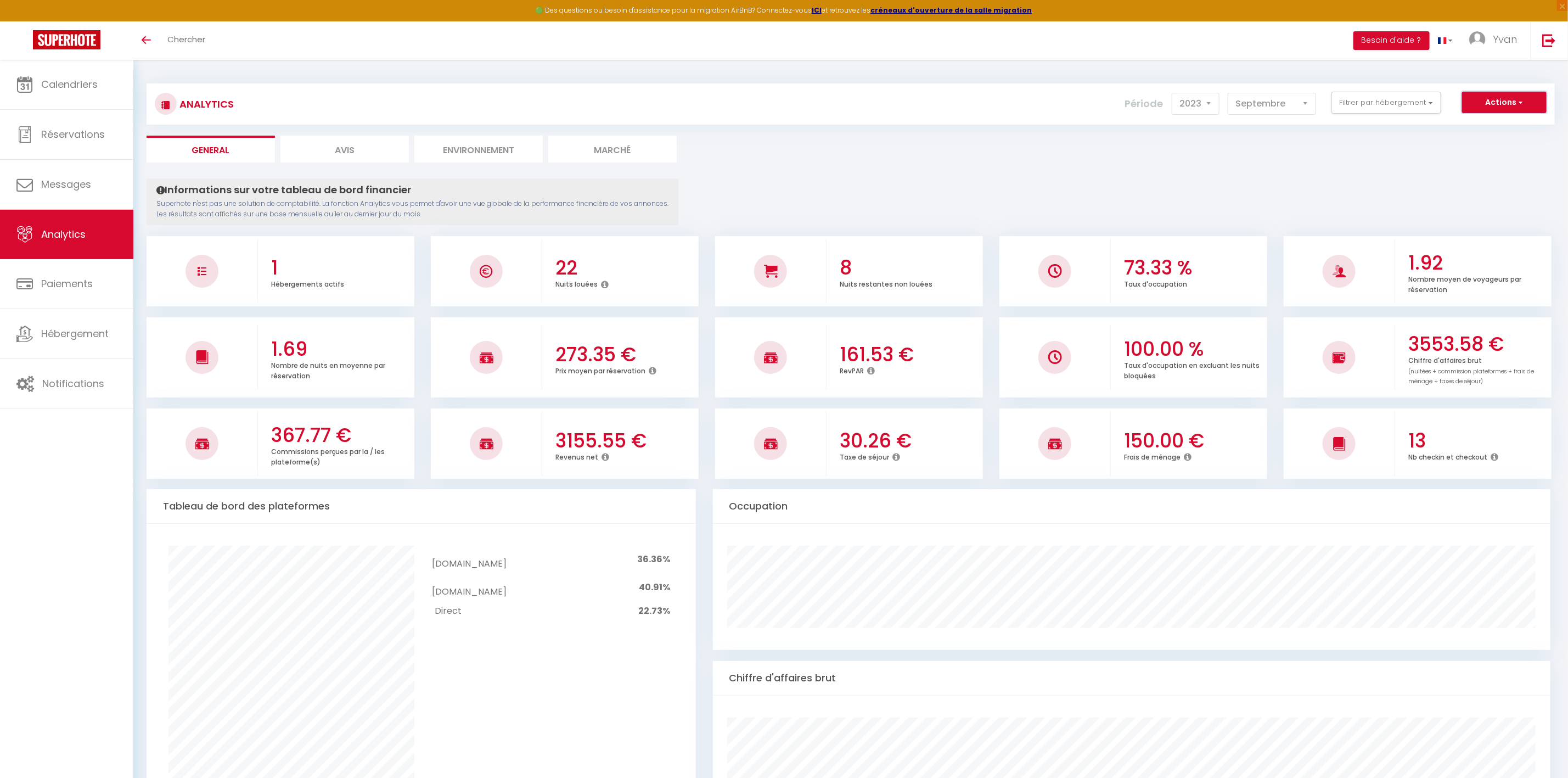
click at [1306, 104] on button "Actions" at bounding box center [1504, 102] width 84 height 22
click at [1118, 166] on div "Analytics Actions Génération SuperConciergerie Génération SuperAnalyzer Générat…" at bounding box center [851, 789] width 1408 height 1433
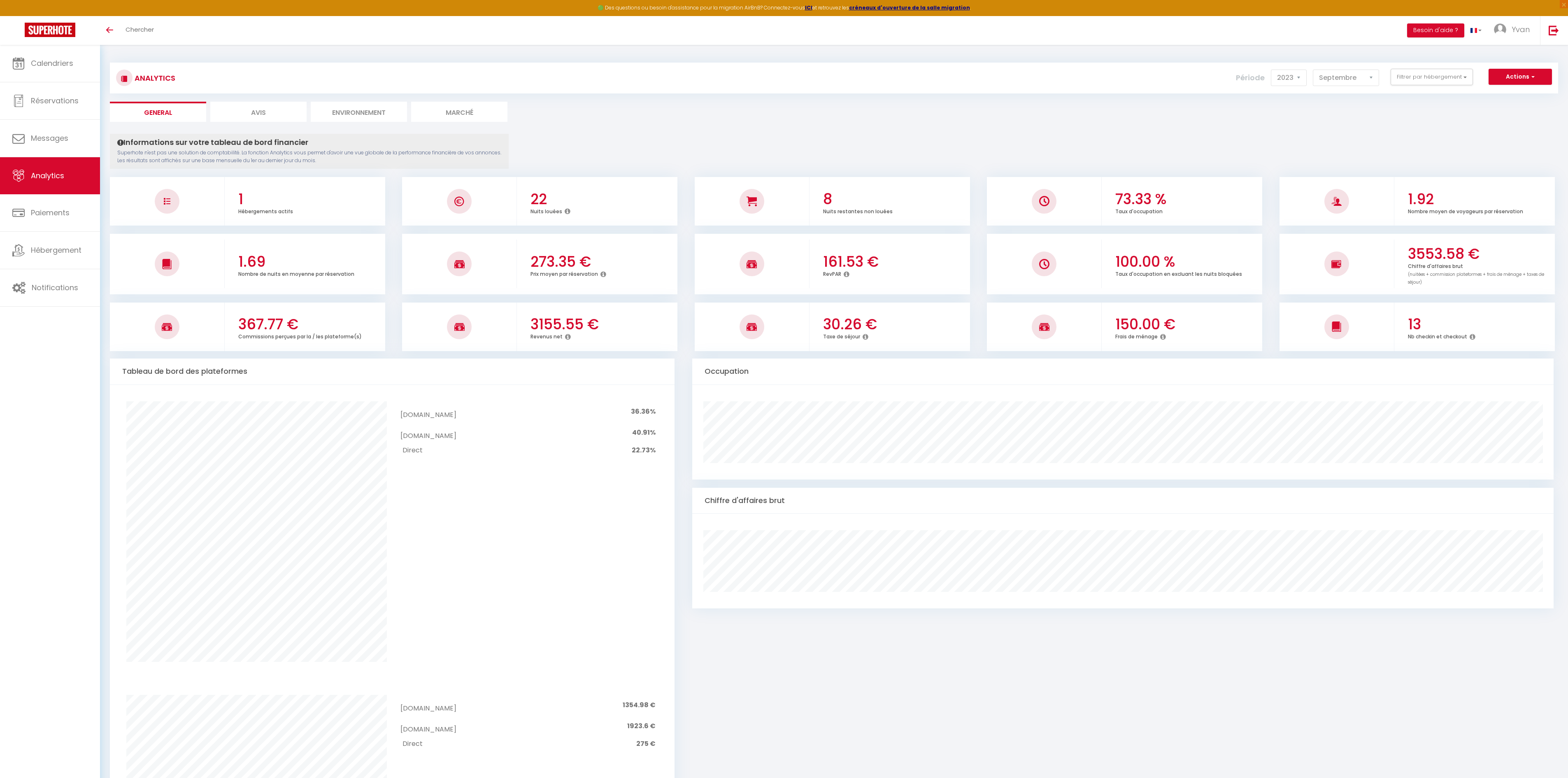
click at [979, 96] on div "Analytics Actions Génération SuperConciergerie Génération SuperAnalyzer Générat…" at bounding box center [834, 660] width 1448 height 1210
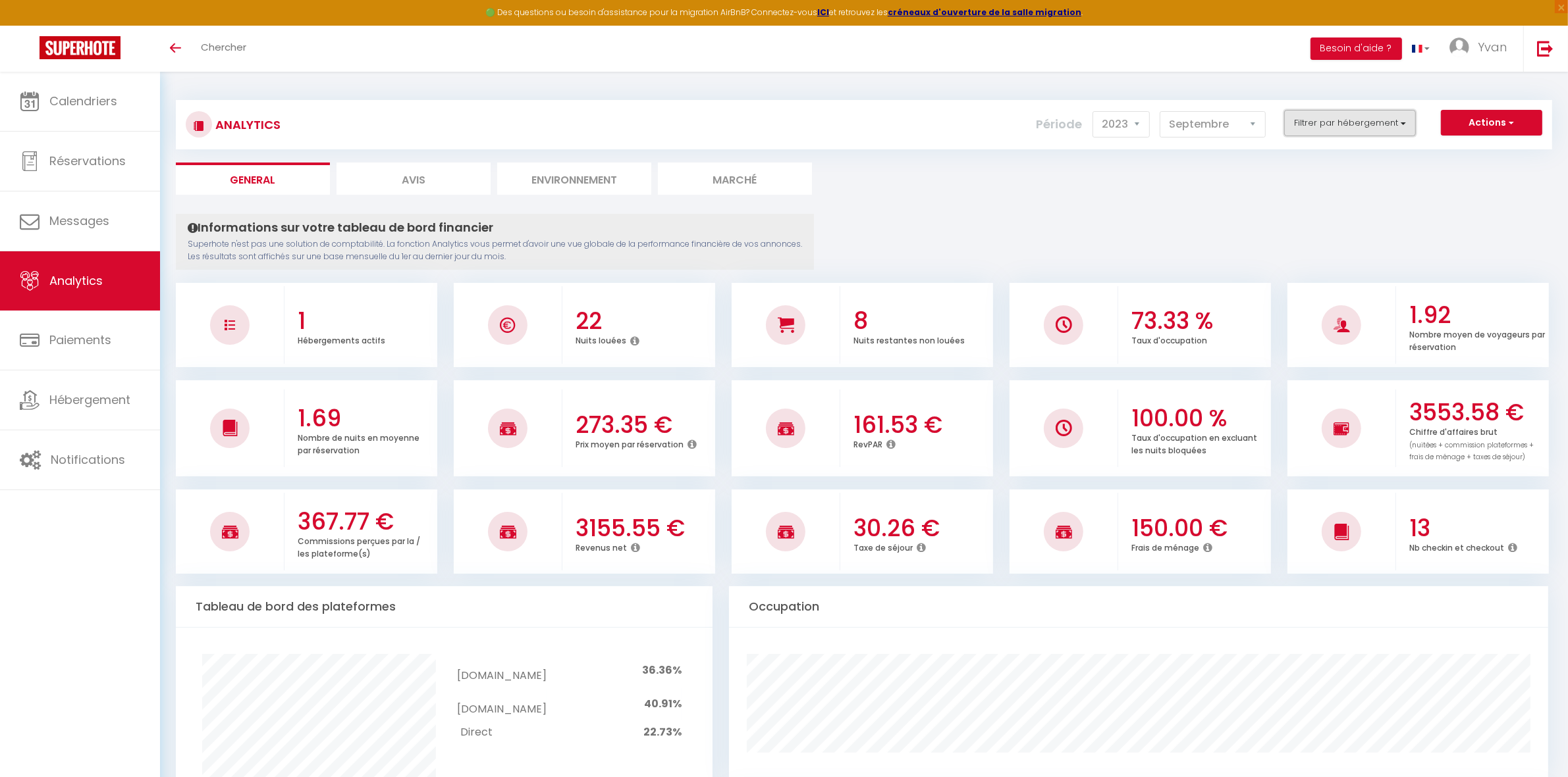
click at [1341, 127] on button "Filtrer par hébergement" at bounding box center [1349, 123] width 131 height 26
drag, startPoint x: 960, startPoint y: 223, endPoint x: 969, endPoint y: 227, distance: 9.8
click at [1395, 129] on button "Filtrer par hébergement" at bounding box center [1349, 123] width 131 height 26
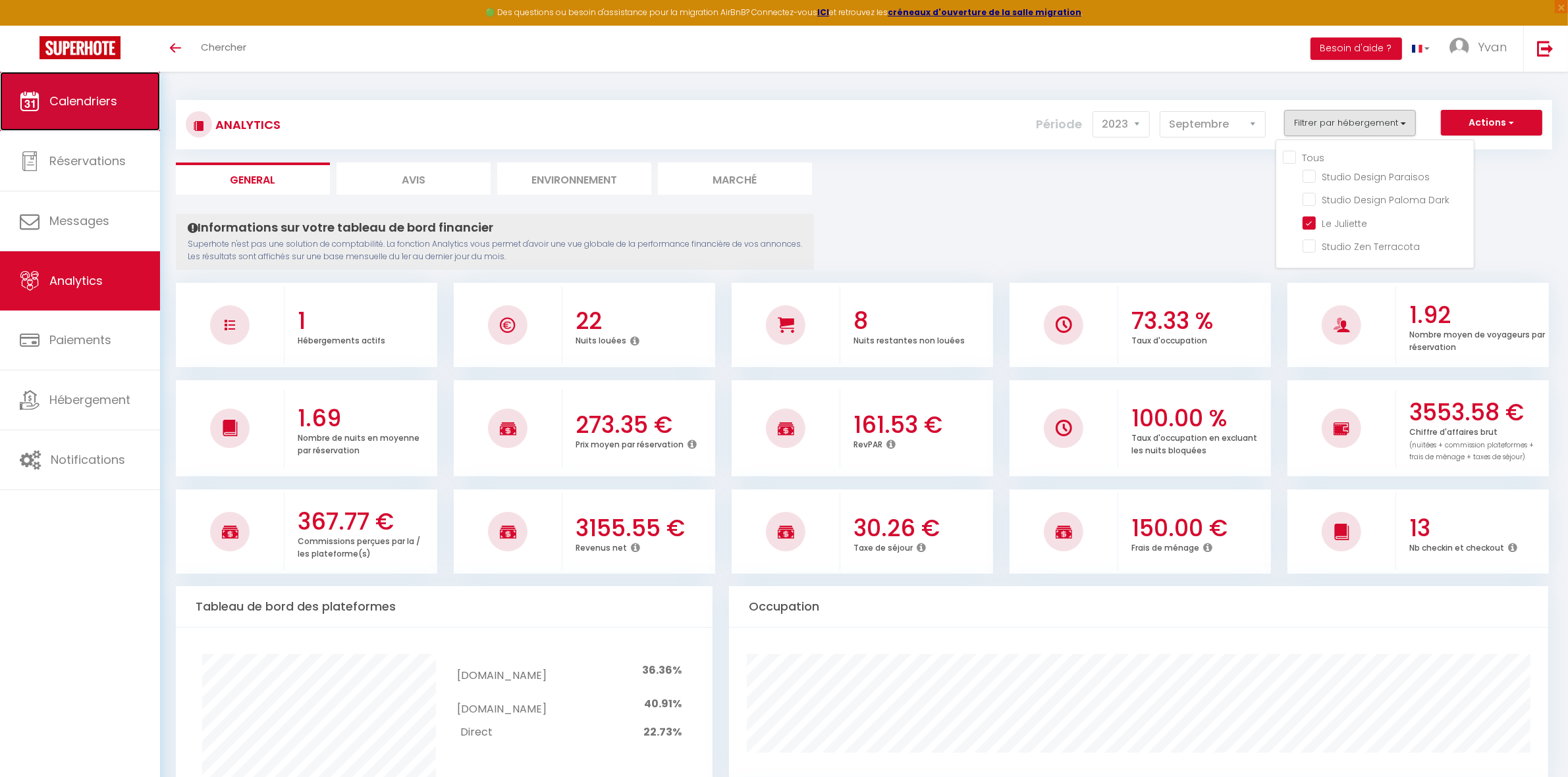
click at [115, 107] on span "Calendriers" at bounding box center [84, 100] width 68 height 17
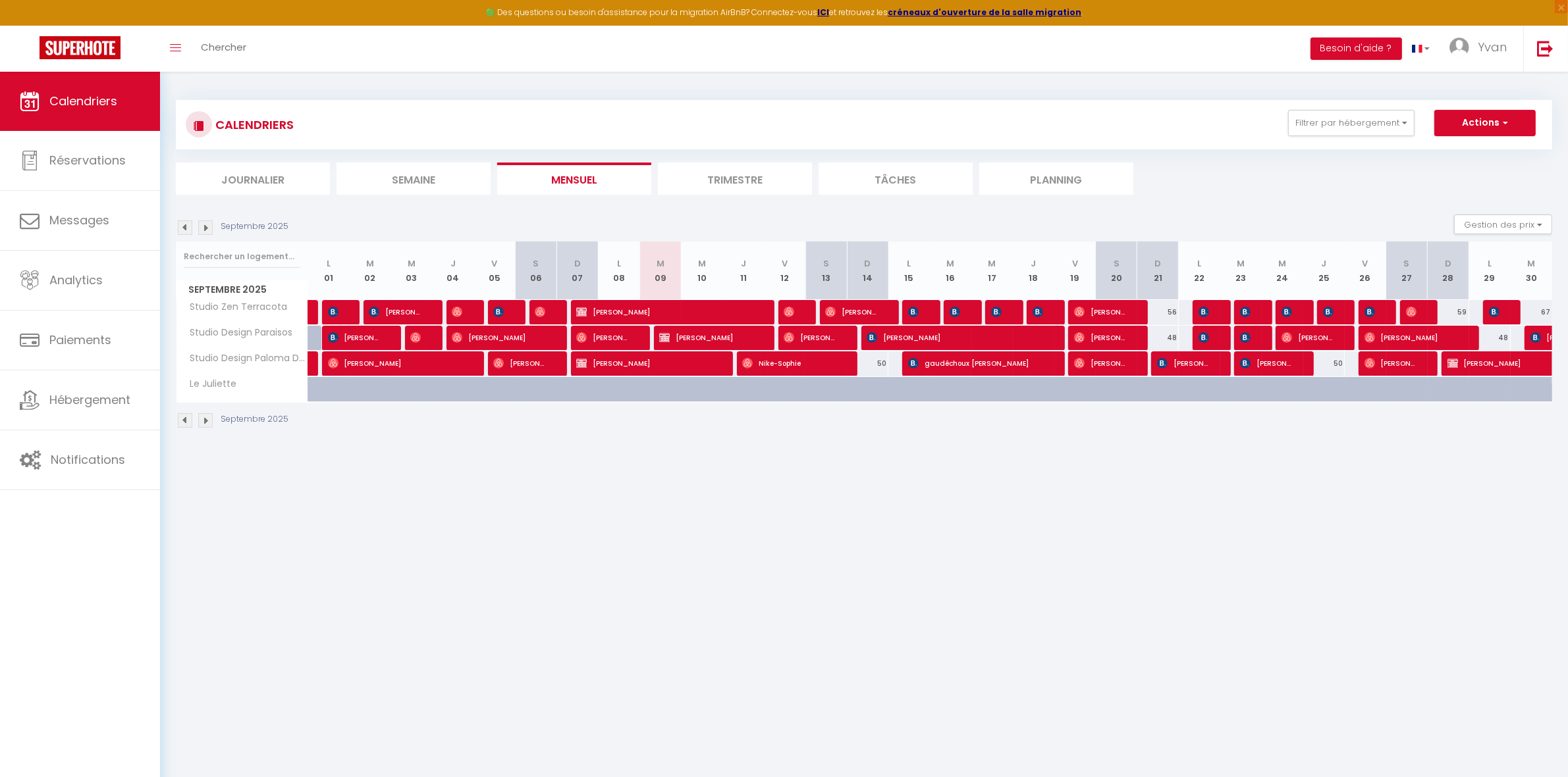
click at [386, 466] on body "🟢 Des questions ou besoin d'assistance pour la migration AirBnB? Connectez-vous…" at bounding box center [784, 461] width 1568 height 777
click at [1461, 223] on button "Gestion des prix" at bounding box center [1503, 224] width 98 height 19
click at [1519, 268] on input "Nb Nuits minimum" at bounding box center [1492, 266] width 119 height 14
checkbox input "true"
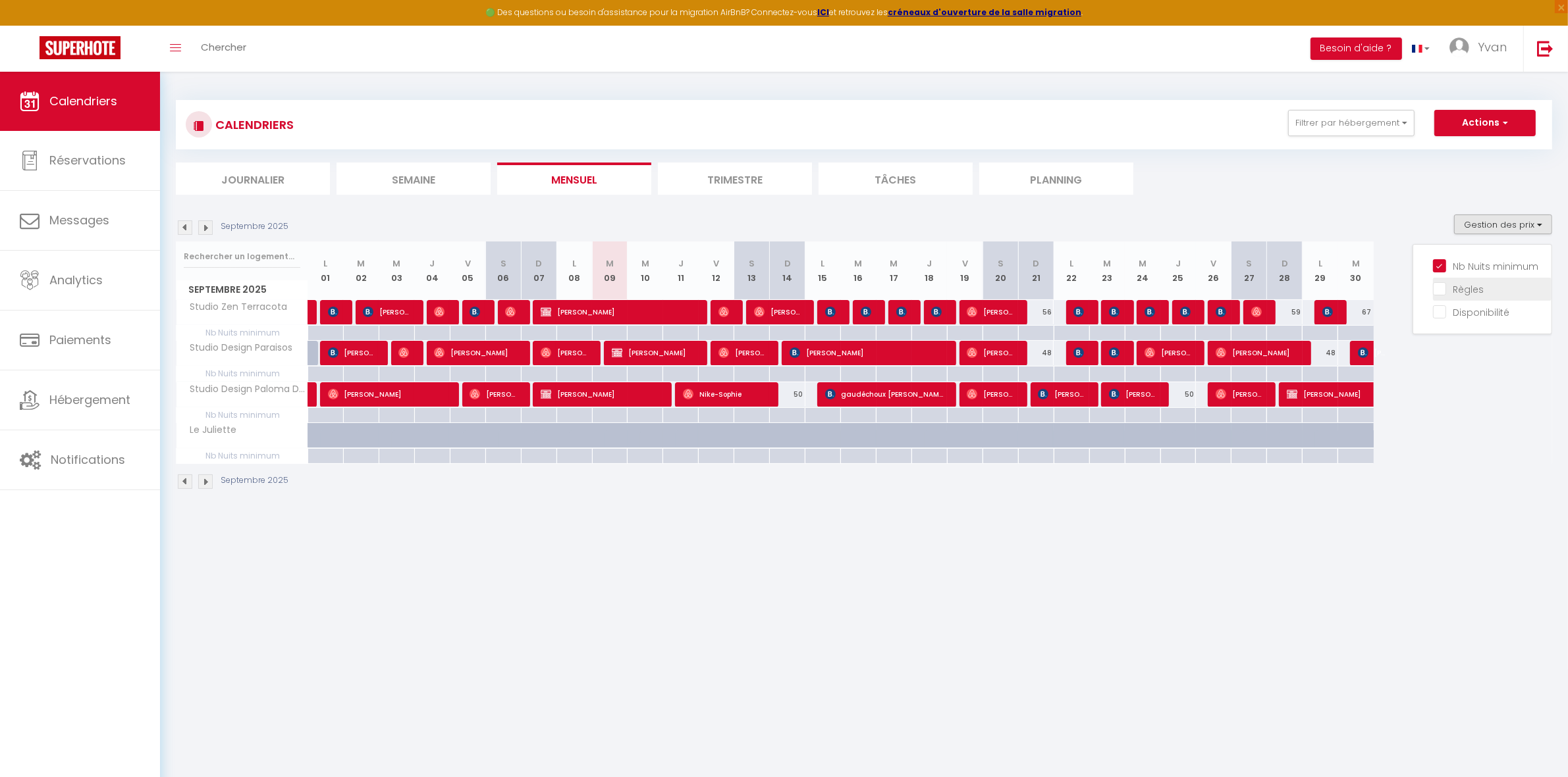
click at [1477, 281] on input "Règles" at bounding box center [1492, 288] width 119 height 14
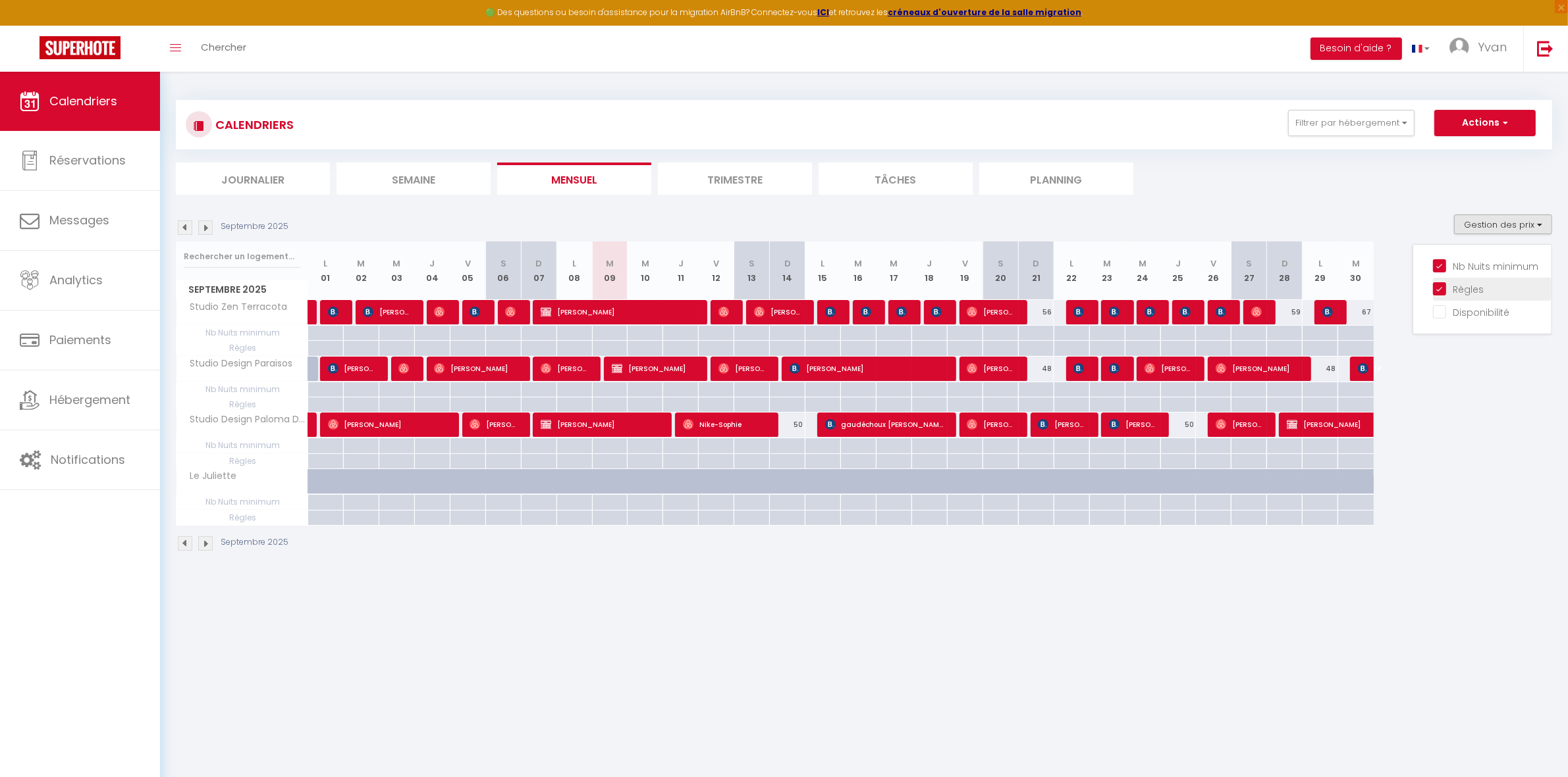
click at [1477, 281] on input "Règles" at bounding box center [1492, 288] width 119 height 14
checkbox input "false"
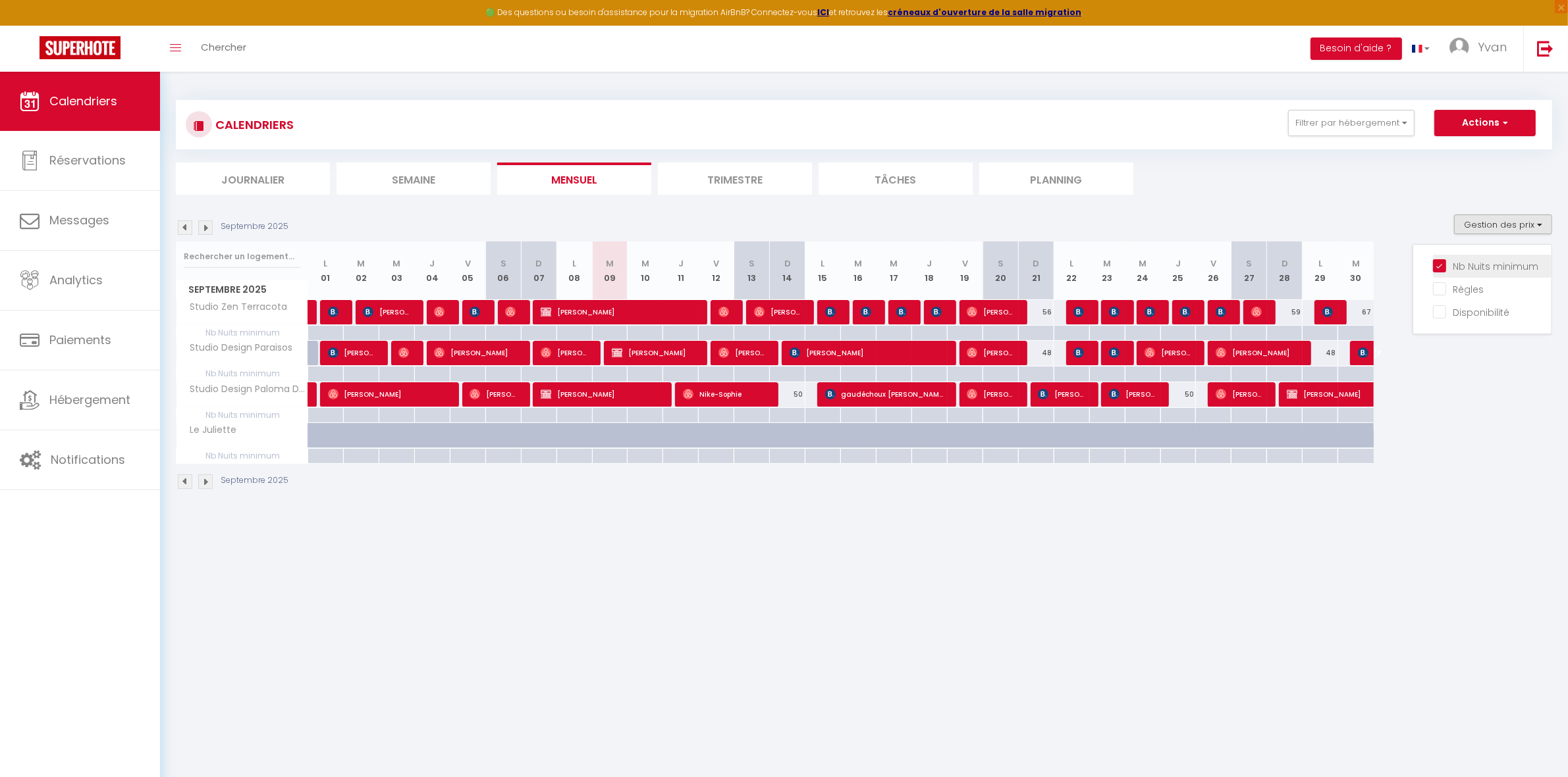
click at [1488, 271] on input "Nb Nuits minimum" at bounding box center [1492, 266] width 119 height 14
checkbox input "false"
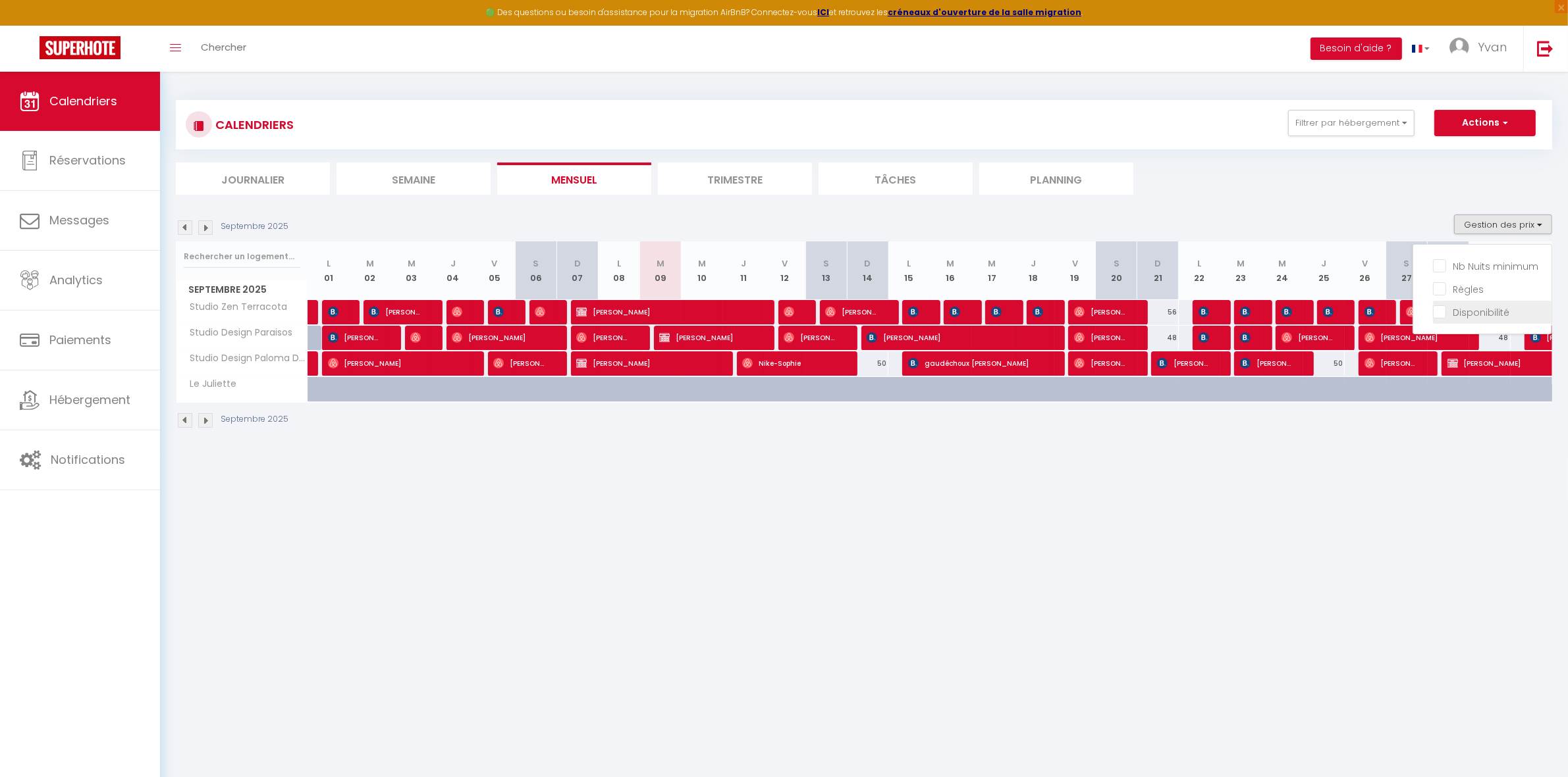
click at [1496, 311] on input "Disponibilité" at bounding box center [1492, 312] width 119 height 14
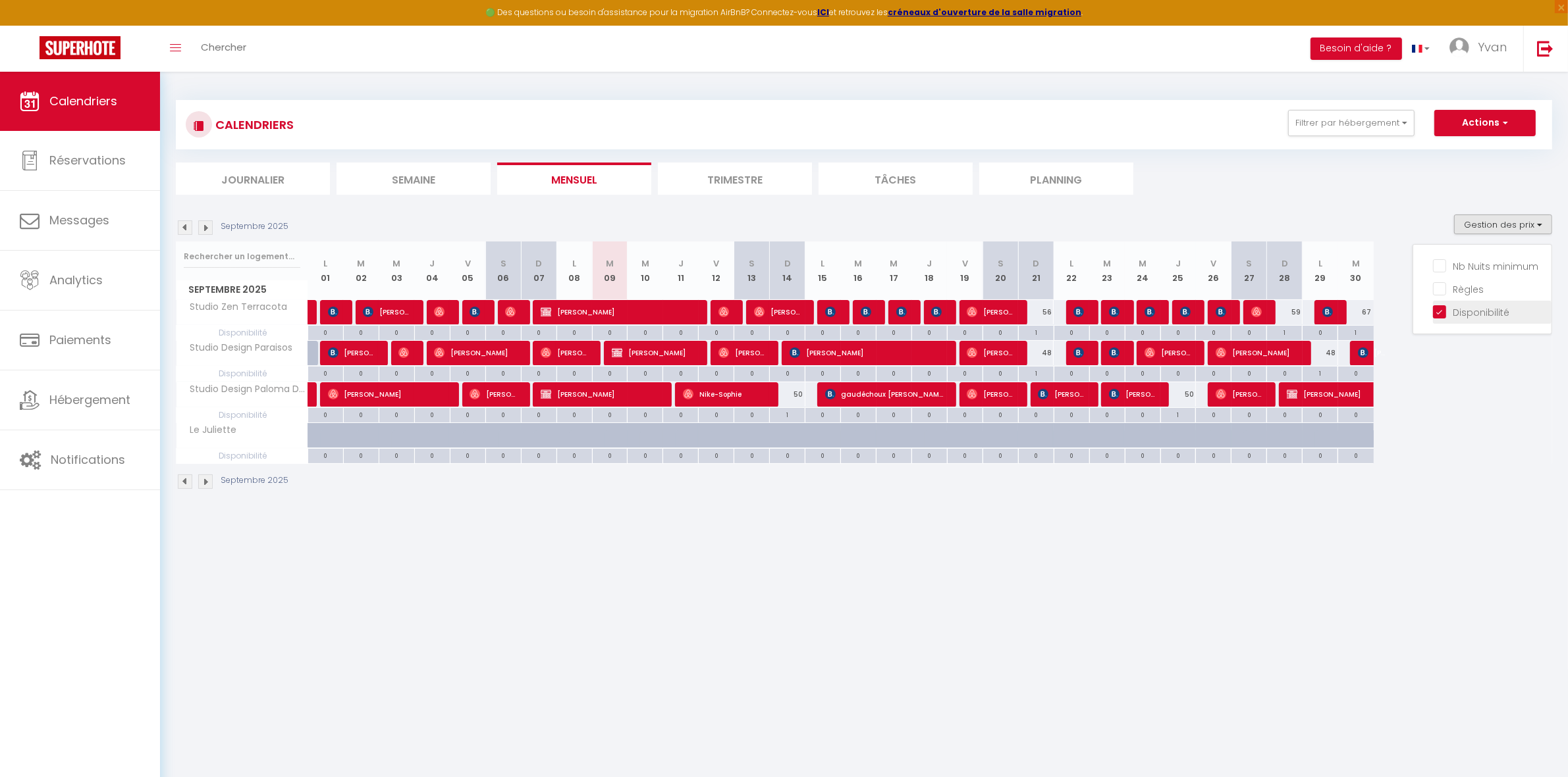
click at [1496, 311] on input "Disponibilité" at bounding box center [1492, 312] width 119 height 14
checkbox input "false"
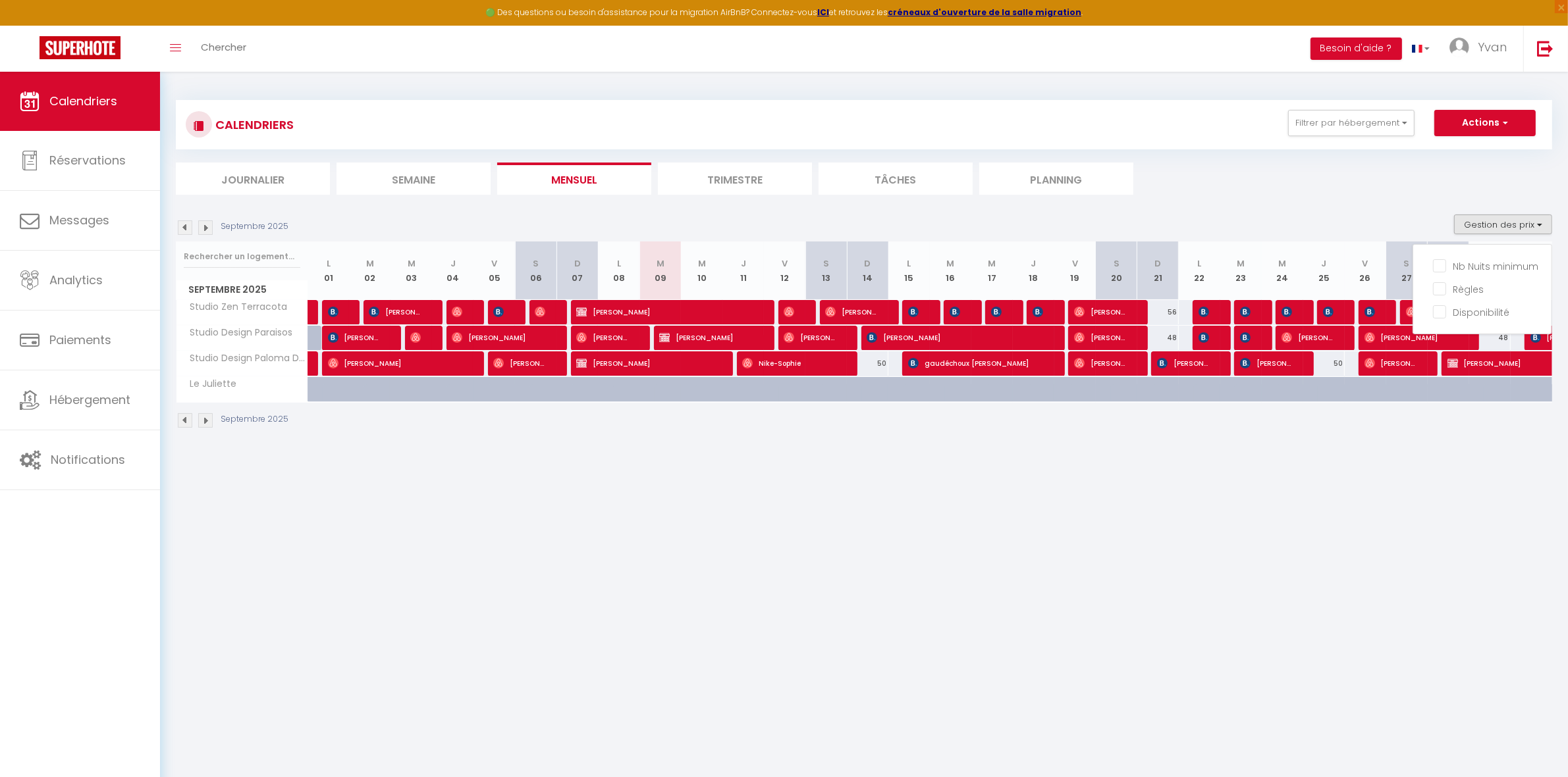
click at [1197, 484] on body "🟢 Des questions ou besoin d'assistance pour la migration AirBnB? Connectez-vous…" at bounding box center [784, 461] width 1568 height 777
click at [1475, 232] on button "Gestion des prix" at bounding box center [1503, 224] width 98 height 19
click at [564, 594] on body "🟢 Des questions ou besoin d'assistance pour la migration AirBnB? Connectez-vous…" at bounding box center [784, 461] width 1568 height 777
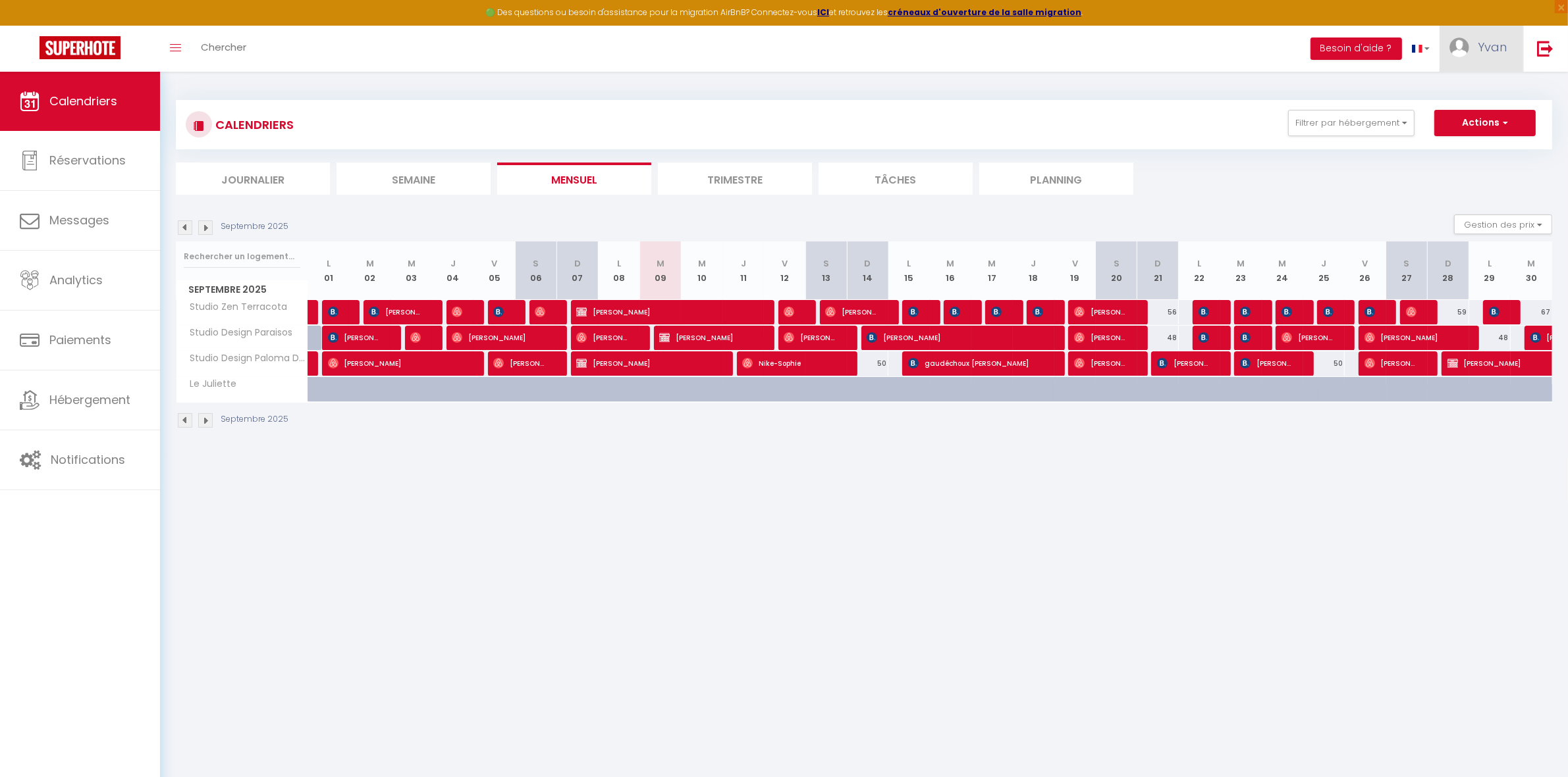
click at [1489, 50] on span "Yvan" at bounding box center [1492, 47] width 29 height 17
click at [1479, 109] on link "Équipe" at bounding box center [1471, 115] width 97 height 22
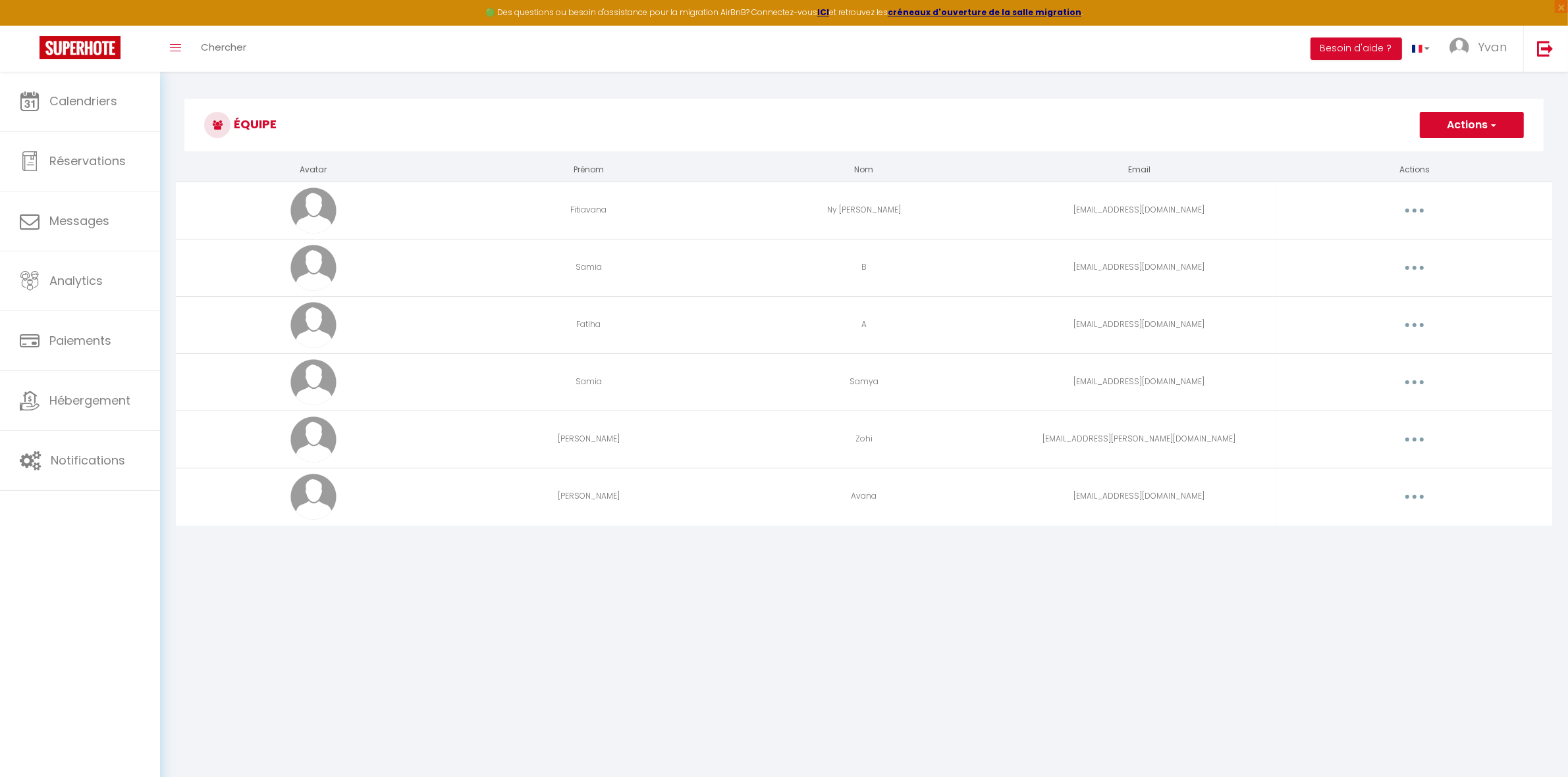
click at [1502, 125] on button "Actions" at bounding box center [1472, 125] width 104 height 26
click at [1449, 148] on link "Ajouter un nouvel utilisateur" at bounding box center [1445, 154] width 156 height 18
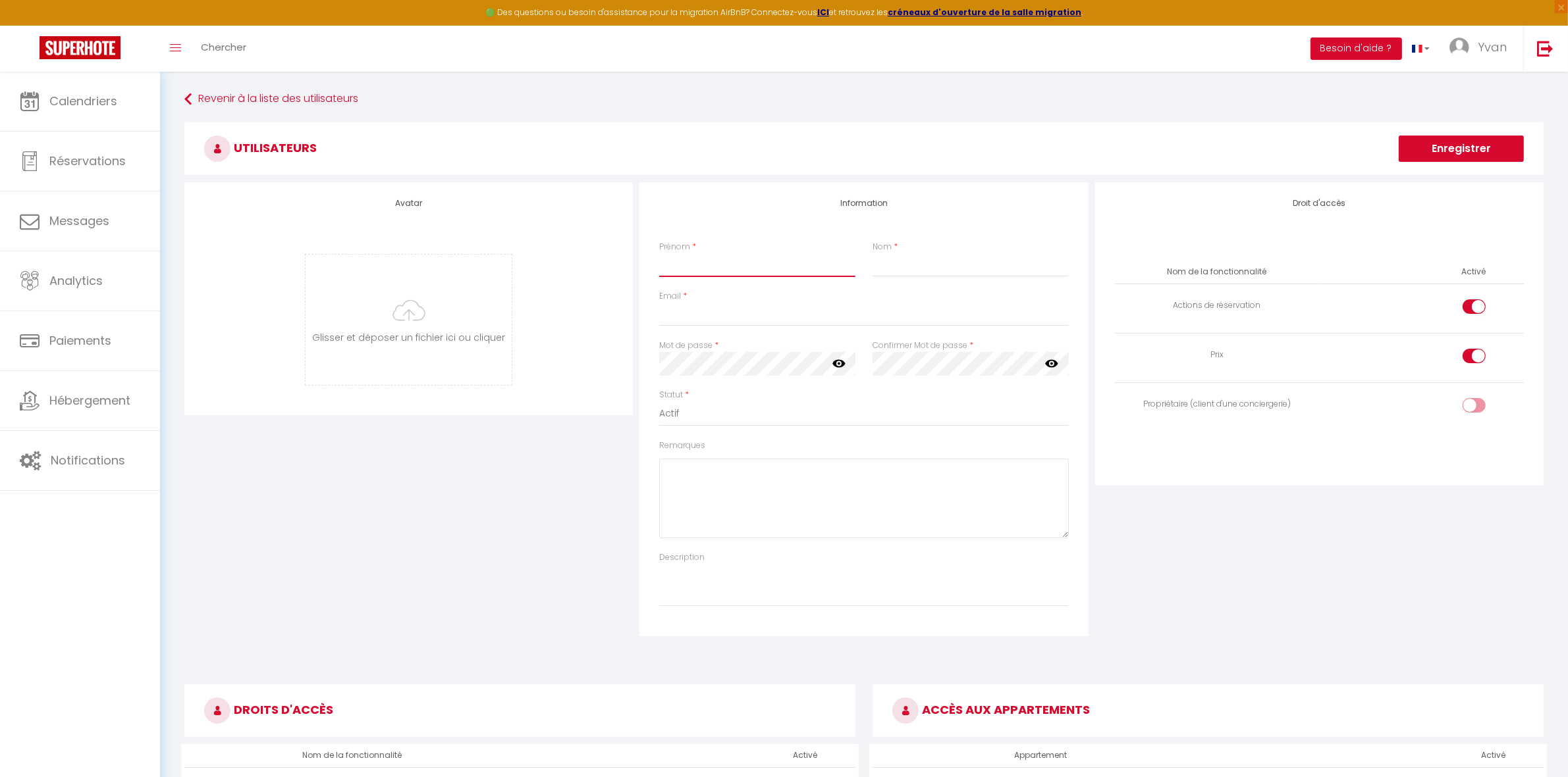
click at [817, 270] on input "Prénom" at bounding box center [757, 265] width 196 height 23
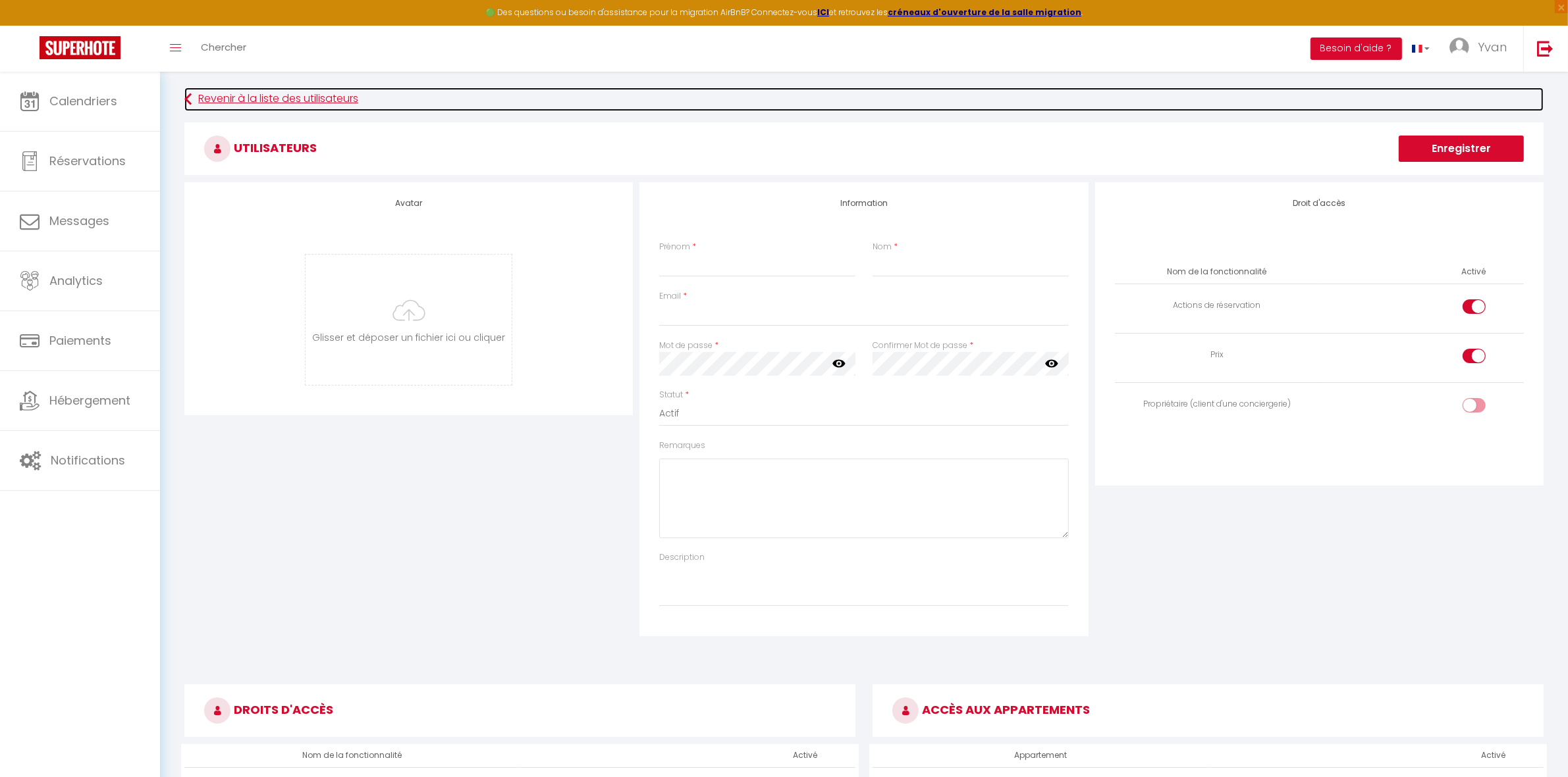
click at [260, 102] on link "Revenir à la liste des utilisateurs" at bounding box center [864, 99] width 1360 height 23
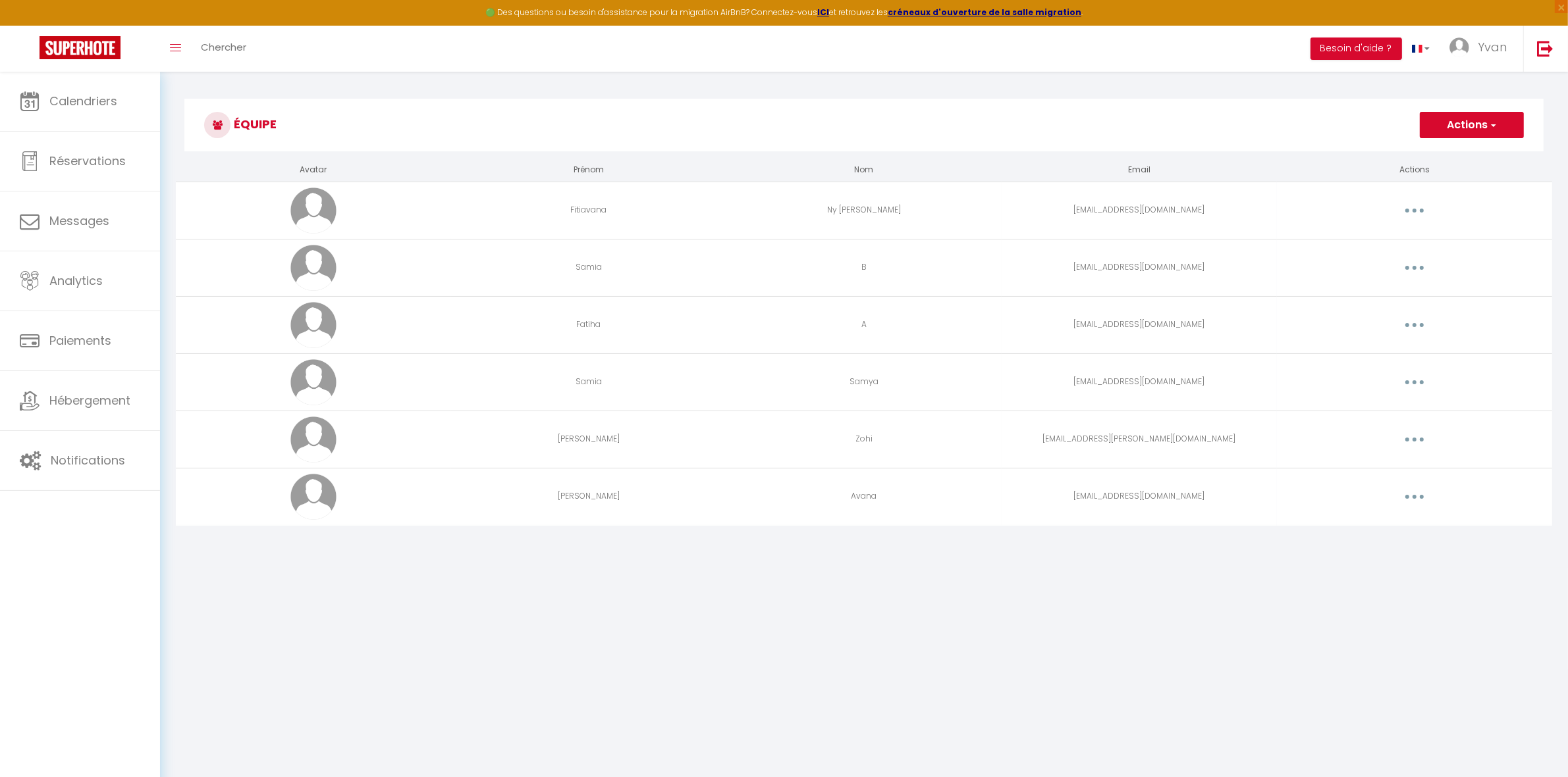
click at [1470, 124] on button "Actions" at bounding box center [1472, 125] width 104 height 26
click at [1437, 150] on link "Ajouter un nouvel utilisateur" at bounding box center [1445, 154] width 156 height 18
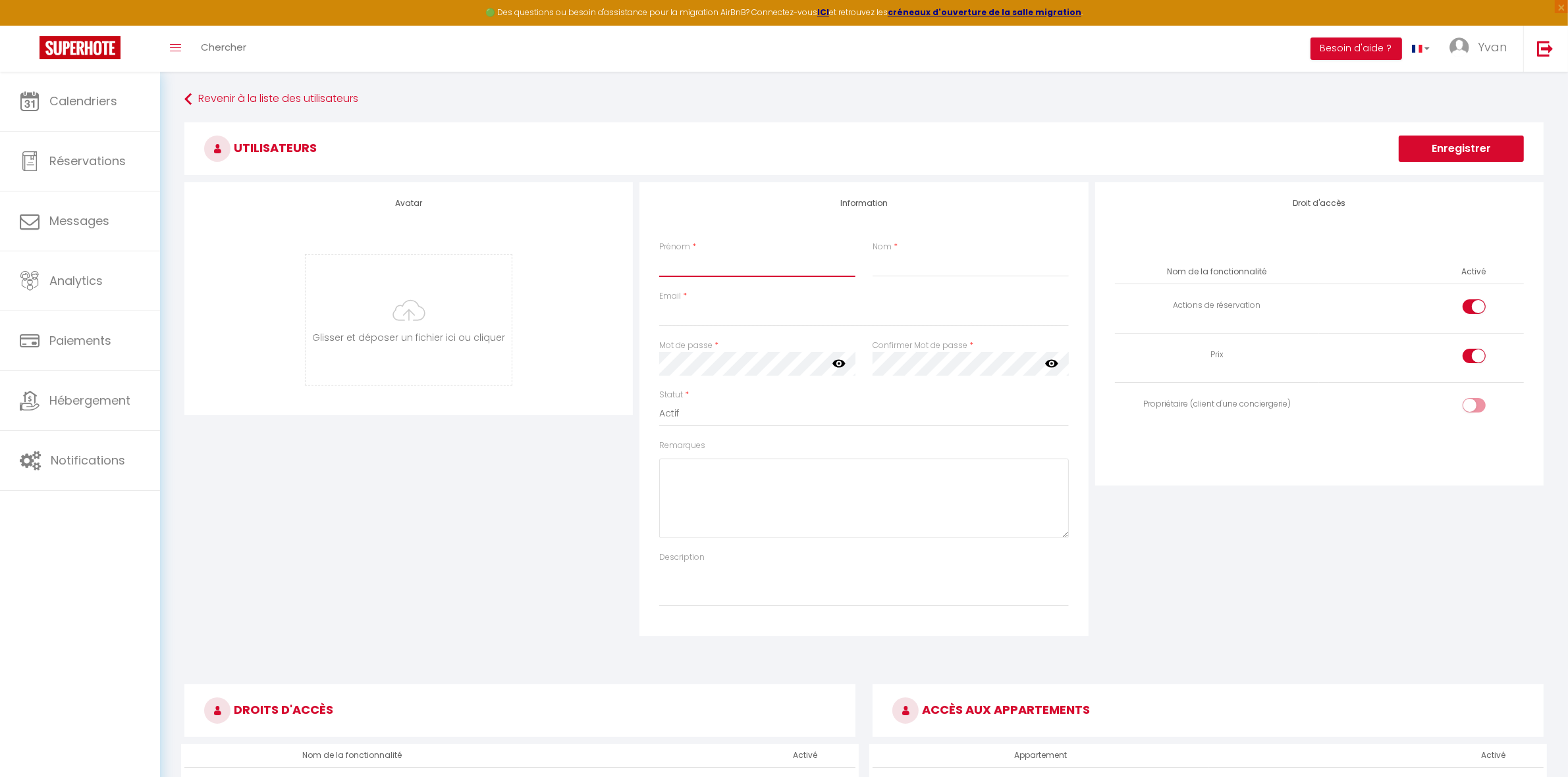
click at [721, 260] on input "Prénom" at bounding box center [757, 265] width 196 height 23
type input "backup"
type input "B"
drag, startPoint x: 752, startPoint y: 316, endPoint x: 510, endPoint y: 314, distance: 242.0
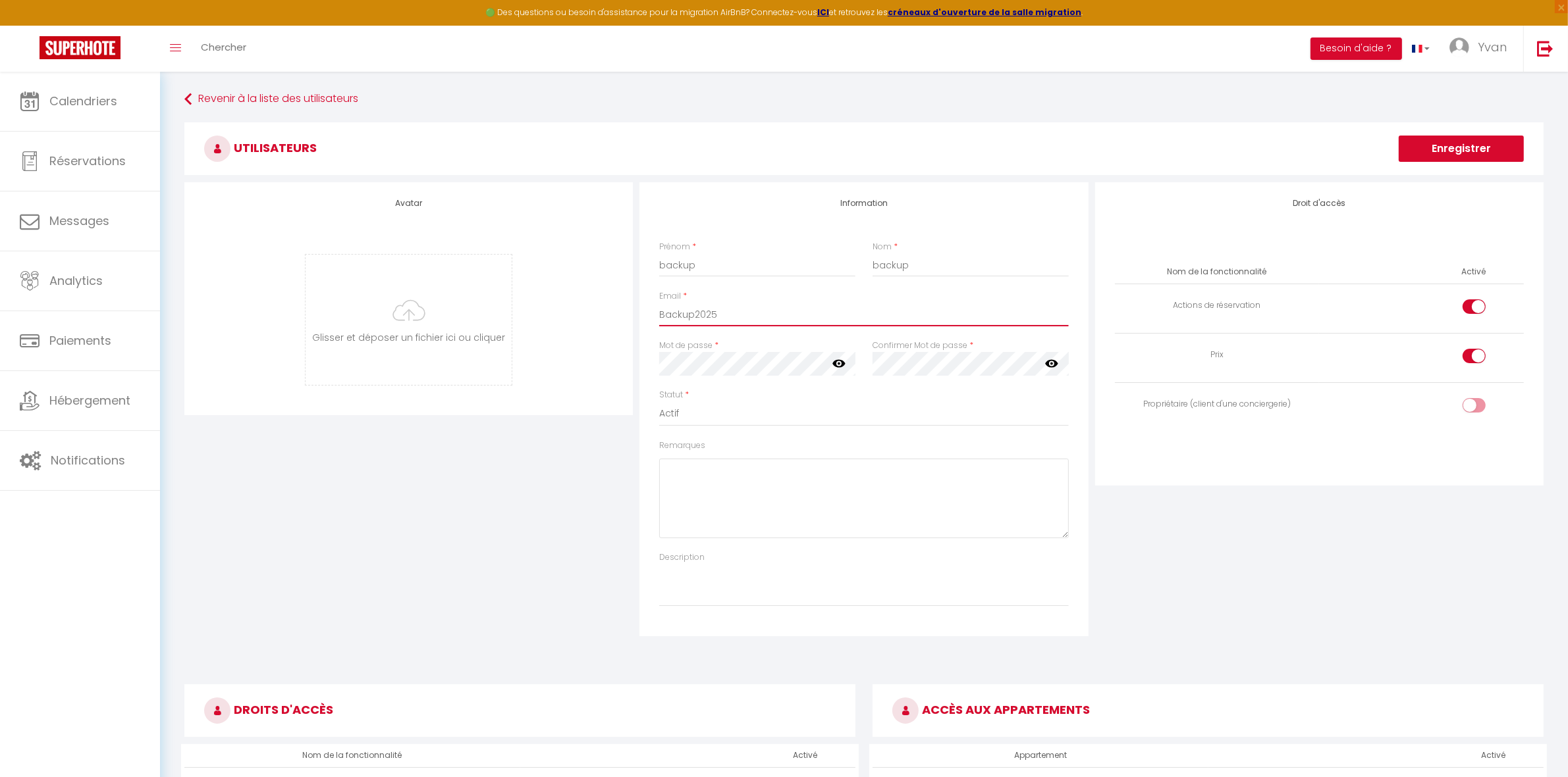
click at [513, 314] on div "Avatar Glisser et déposer un fichier ici ou cliquer Ooops, something wrong happ…" at bounding box center [864, 409] width 1365 height 455
type input "Y"
type input "yvan.burke@gmail.com"
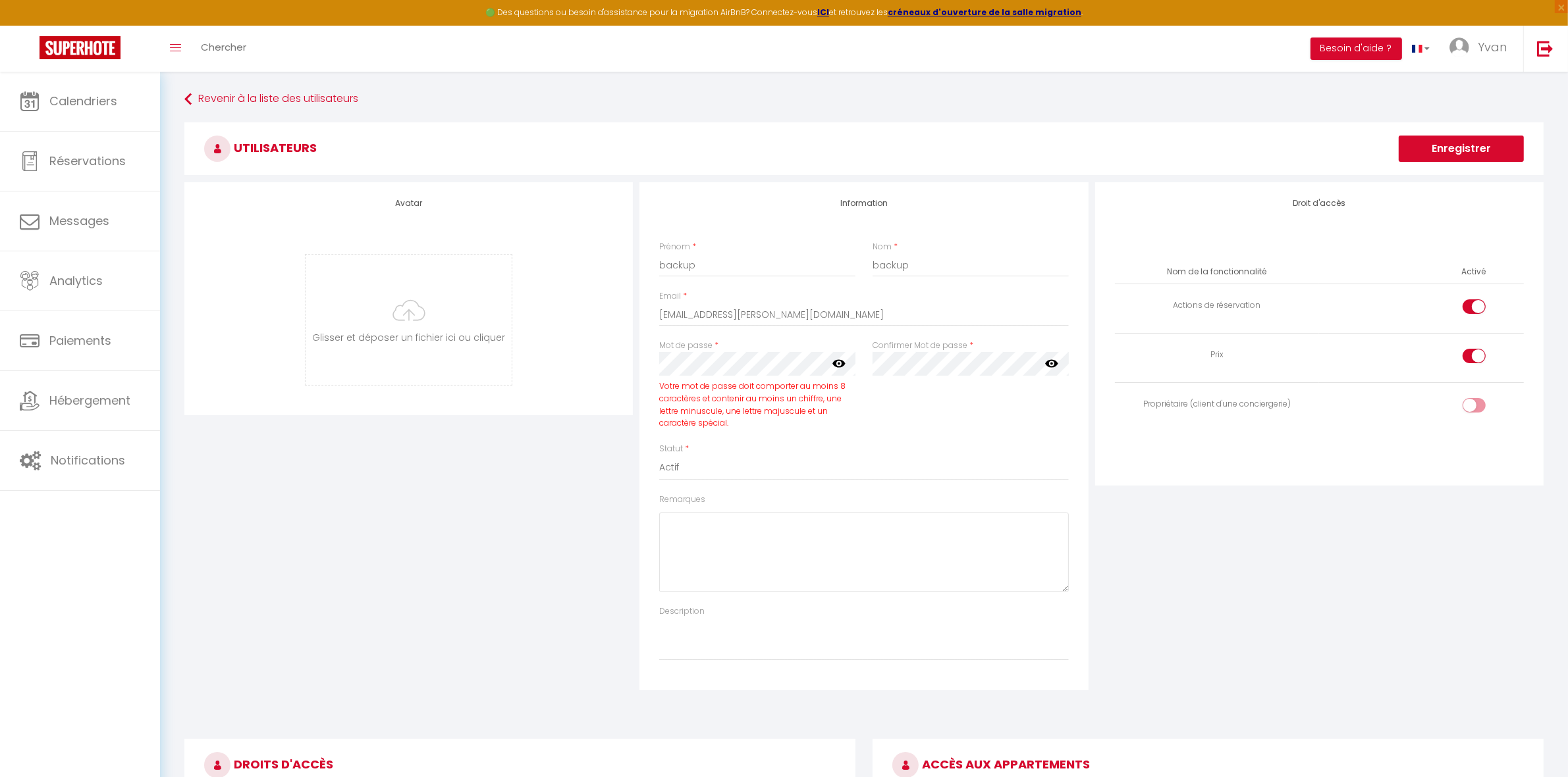
click at [839, 370] on icon at bounding box center [840, 363] width 14 height 14
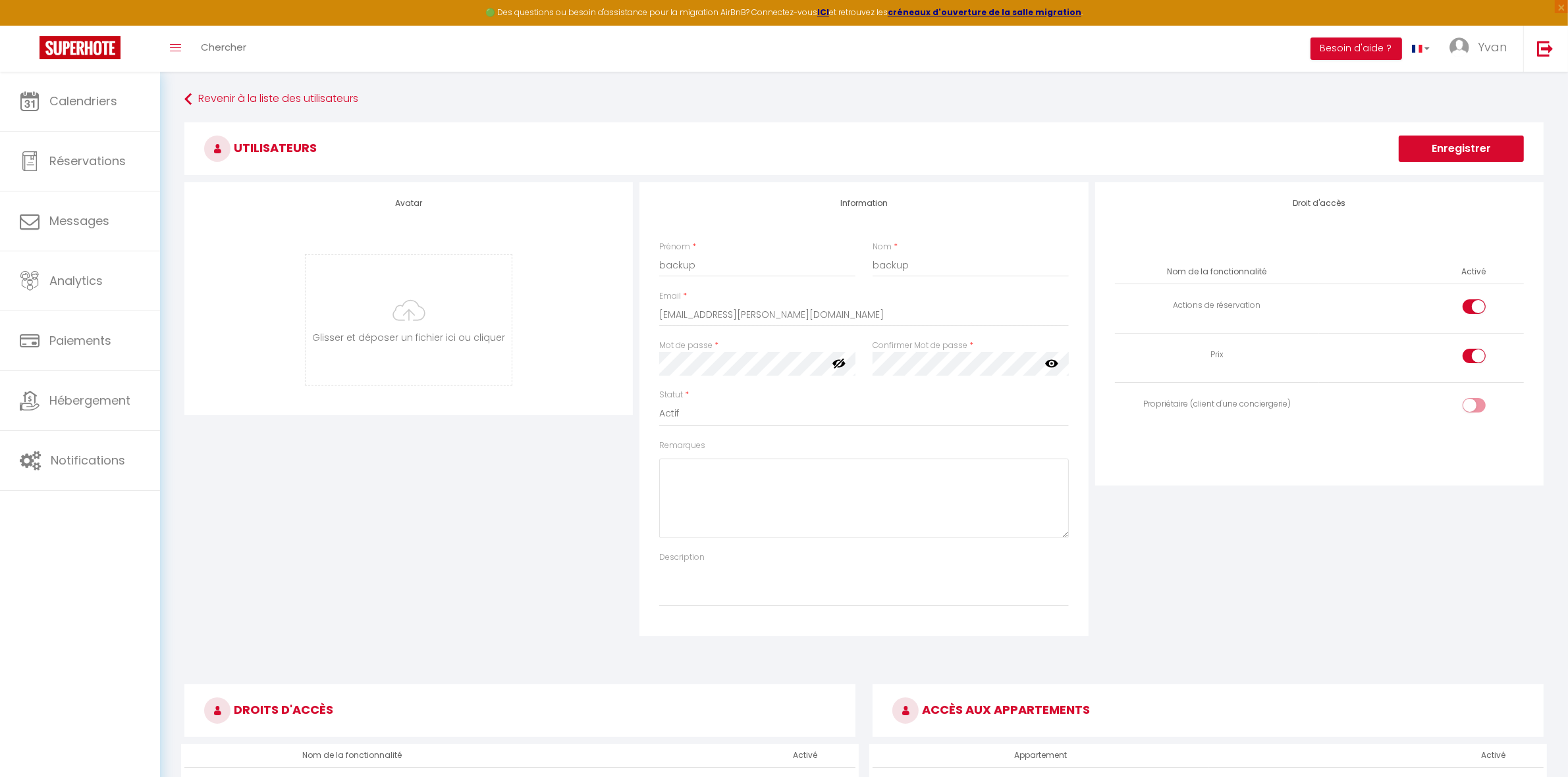
click at [1247, 532] on div "Droit d'accès Nom de la fonctionnalité Activé Actions de réservation Prix Propr…" at bounding box center [1319, 409] width 455 height 455
click at [1471, 352] on div at bounding box center [1475, 355] width 23 height 15
click at [1474, 352] on input "checkbox" at bounding box center [1485, 358] width 23 height 19
checkbox input "false"
click at [1453, 154] on button "Enregistrer" at bounding box center [1461, 148] width 125 height 26
